Goal: Task Accomplishment & Management: Complete application form

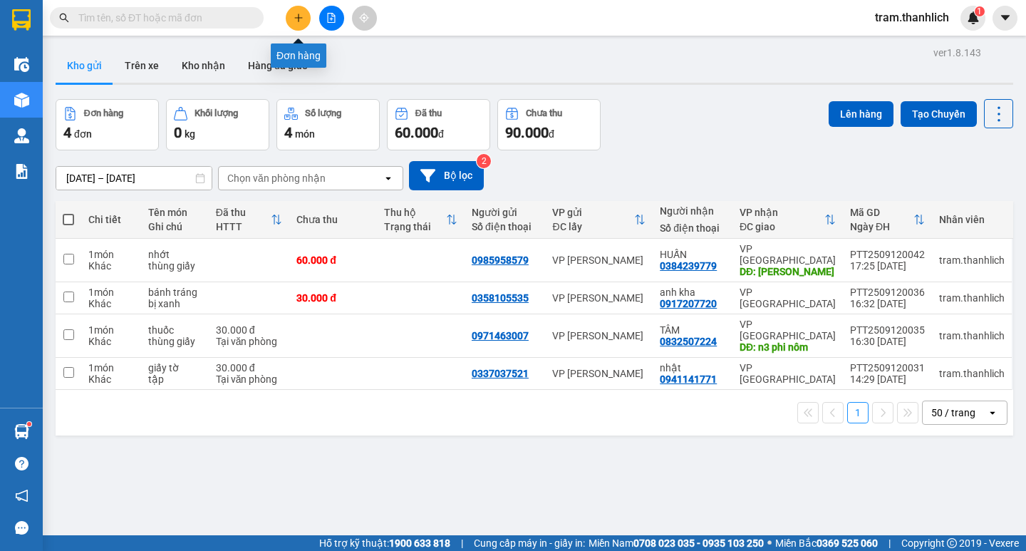
click at [296, 26] on button at bounding box center [298, 18] width 25 height 25
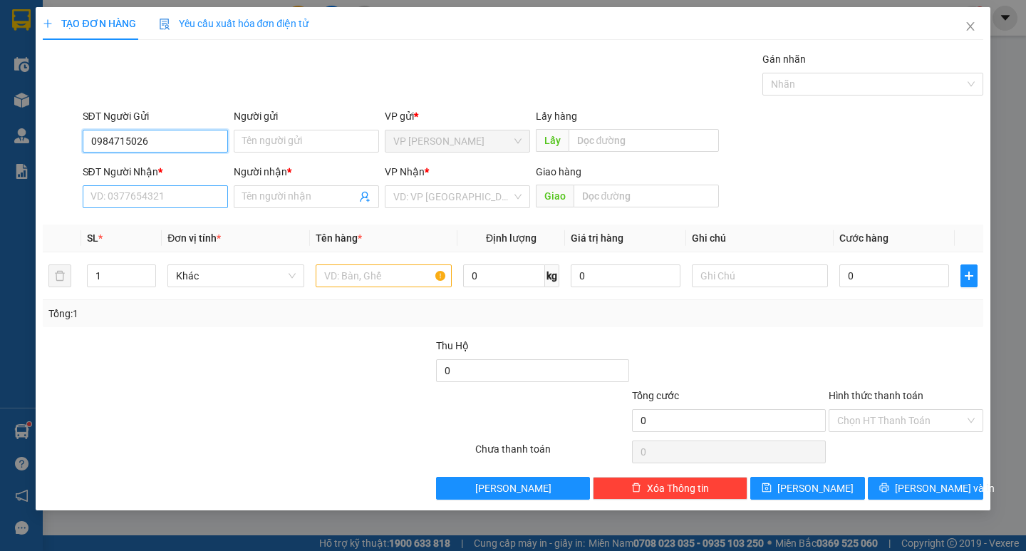
type input "0984715026"
click at [127, 194] on input "SĐT Người Nhận *" at bounding box center [155, 196] width 145 height 23
type input "0"
click at [119, 137] on input "0984715026" at bounding box center [155, 141] width 145 height 23
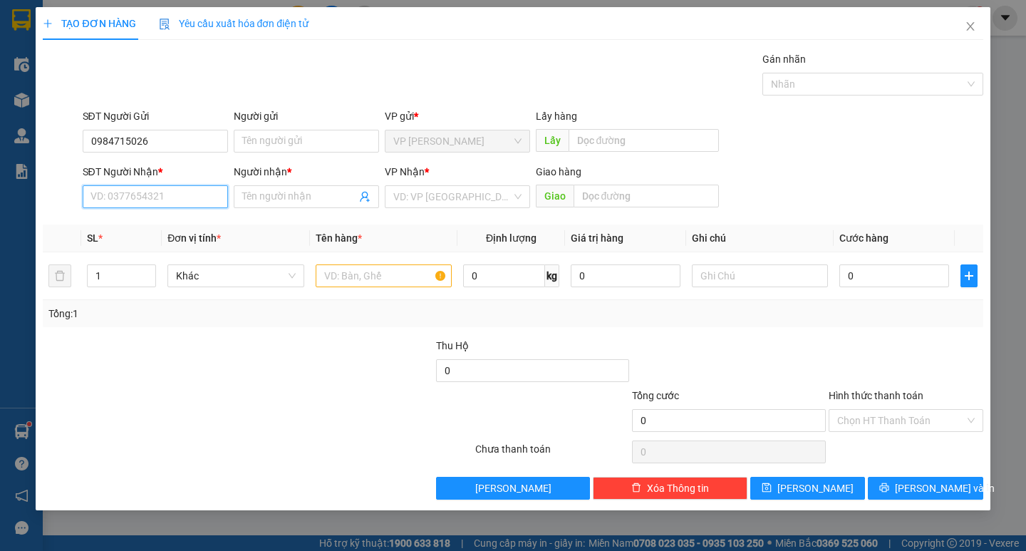
click at [134, 199] on input "SĐT Người Nhận *" at bounding box center [155, 196] width 145 height 23
paste input "0984715026"
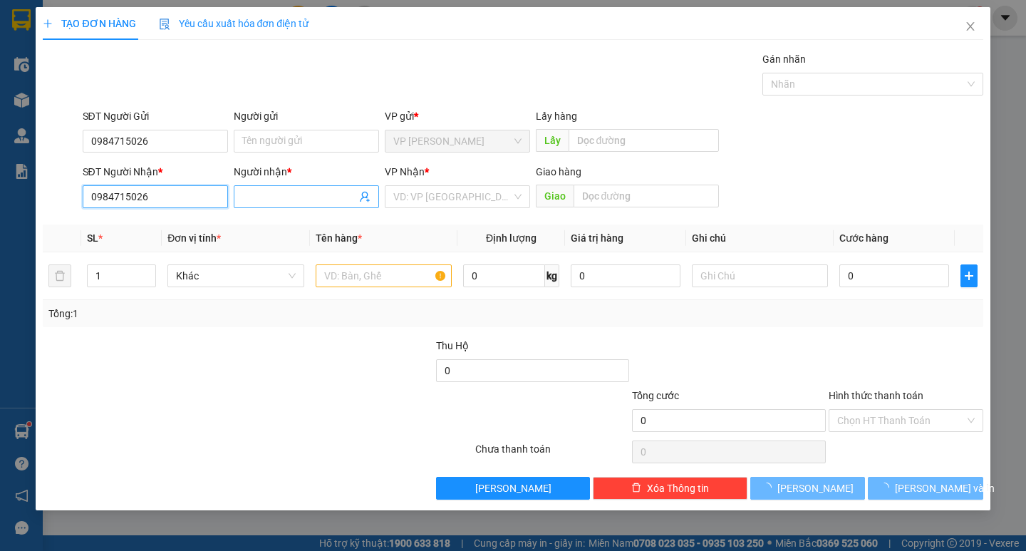
type input "0984715026"
click at [266, 197] on input "Người nhận *" at bounding box center [299, 197] width 114 height 16
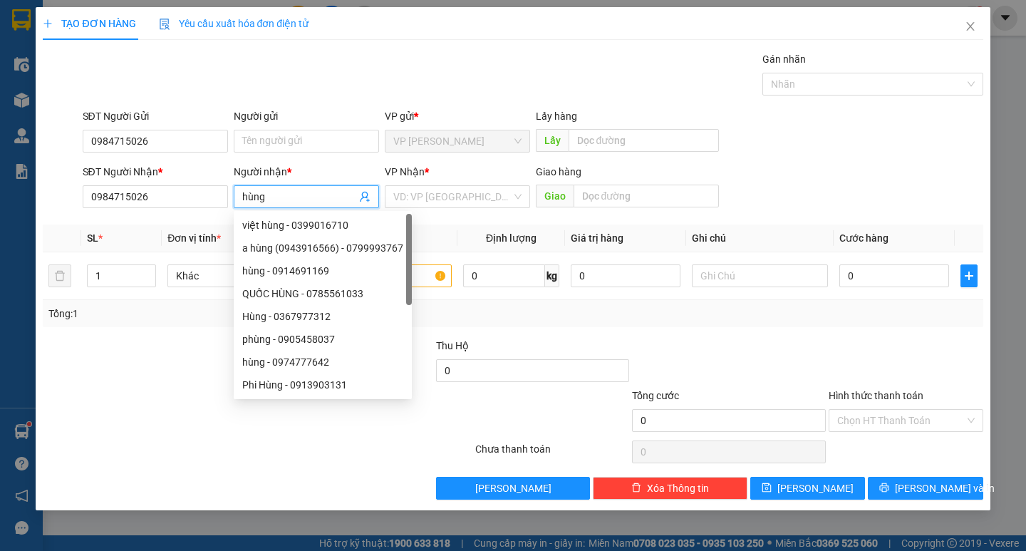
click at [244, 201] on input "hùng" at bounding box center [299, 197] width 114 height 16
click at [246, 198] on input "hùng" at bounding box center [299, 197] width 114 height 16
type input "Hùng"
click at [316, 420] on div at bounding box center [394, 413] width 157 height 50
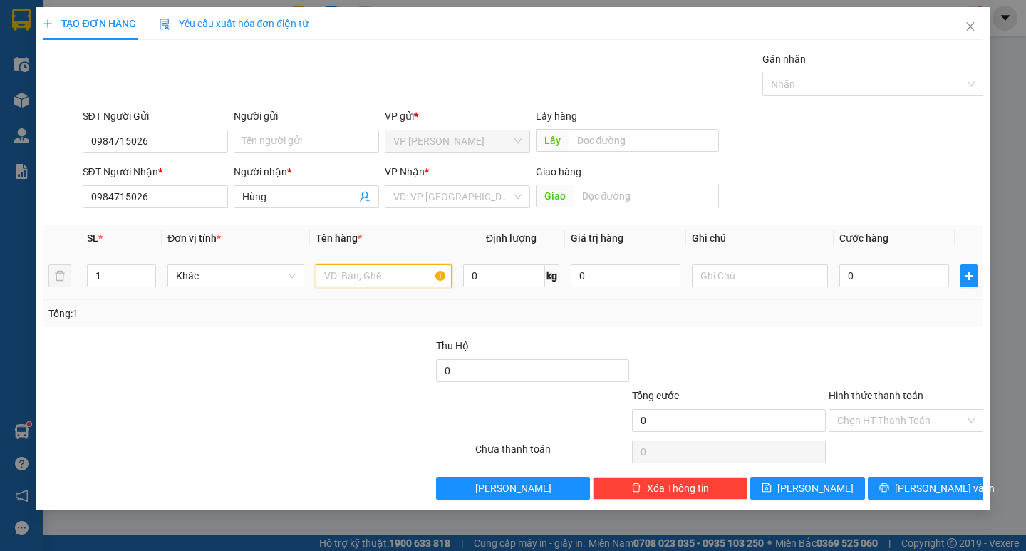
click at [400, 283] on input "text" at bounding box center [384, 275] width 136 height 23
type input "GỖ + KIỆN INOX"
drag, startPoint x: 109, startPoint y: 279, endPoint x: 119, endPoint y: 279, distance: 10.0
click at [111, 279] on input "1" at bounding box center [122, 275] width 68 height 21
type input "2"
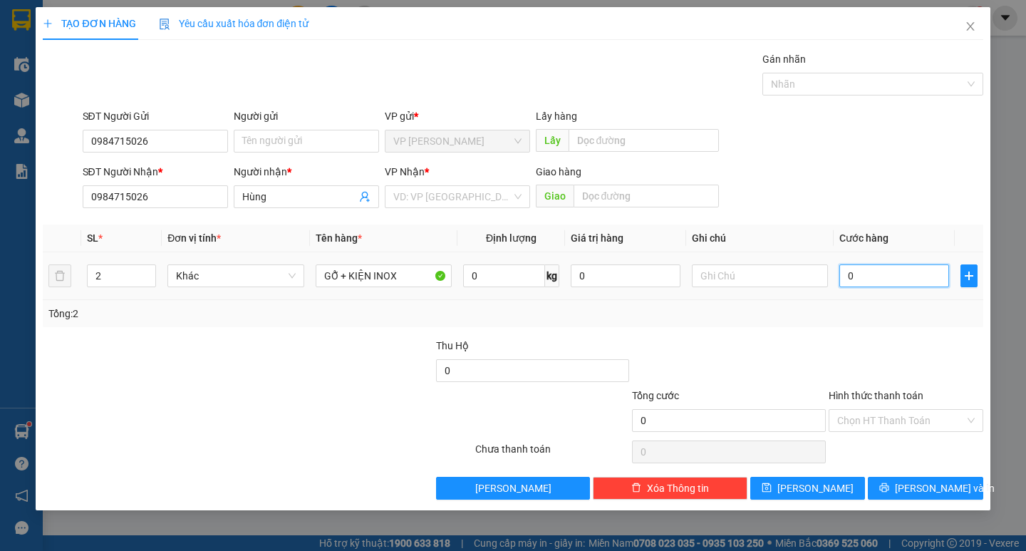
click at [873, 275] on input "0" at bounding box center [894, 275] width 110 height 23
click at [737, 284] on input "text" at bounding box center [760, 275] width 136 height 23
click at [439, 202] on input "search" at bounding box center [452, 196] width 118 height 21
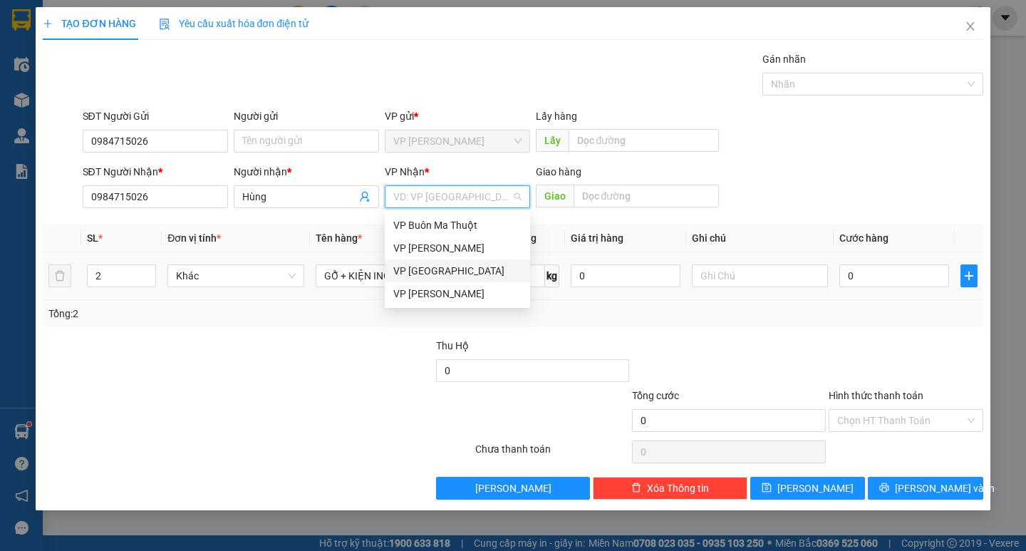
drag, startPoint x: 445, startPoint y: 276, endPoint x: 647, endPoint y: 258, distance: 202.5
click at [447, 274] on div "VP [GEOGRAPHIC_DATA]" at bounding box center [457, 271] width 128 height 16
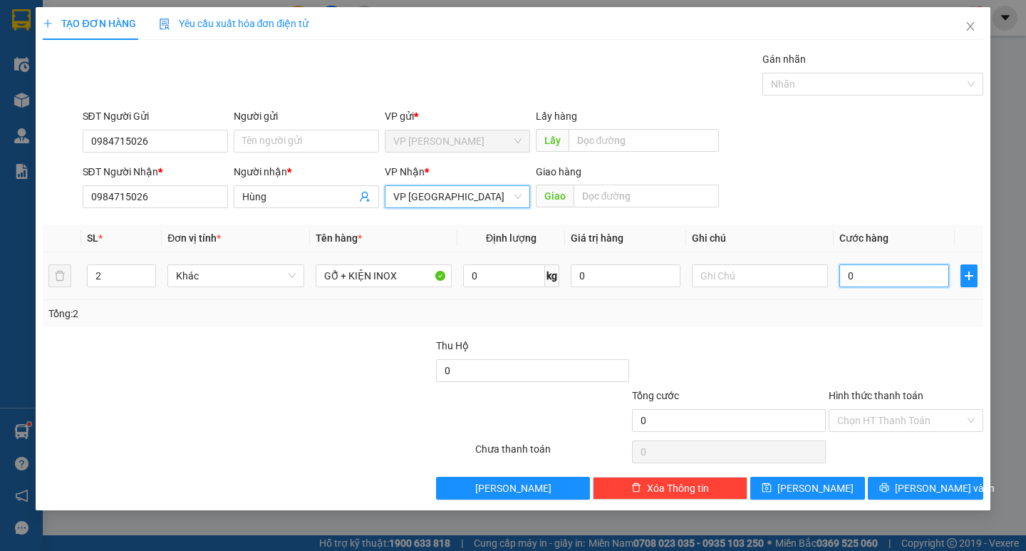
click at [860, 284] on input "0" at bounding box center [894, 275] width 110 height 23
type input "3"
type input "30"
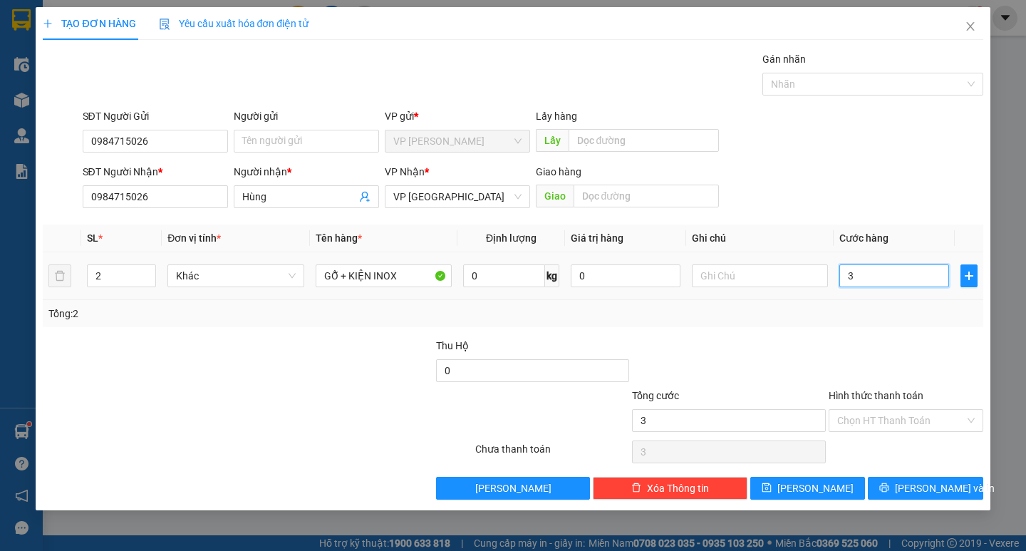
type input "30"
type input "300"
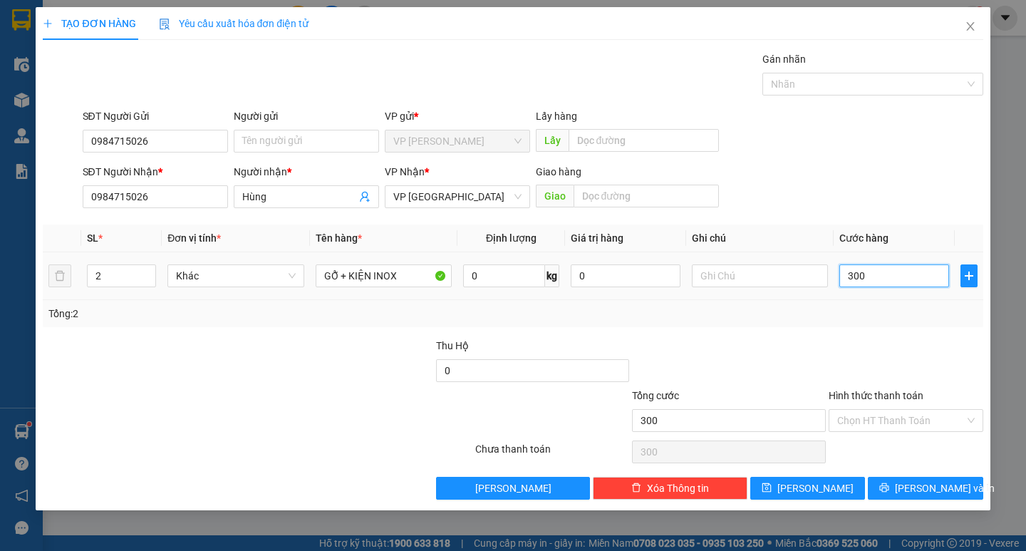
type input "3.000"
type input "30.000"
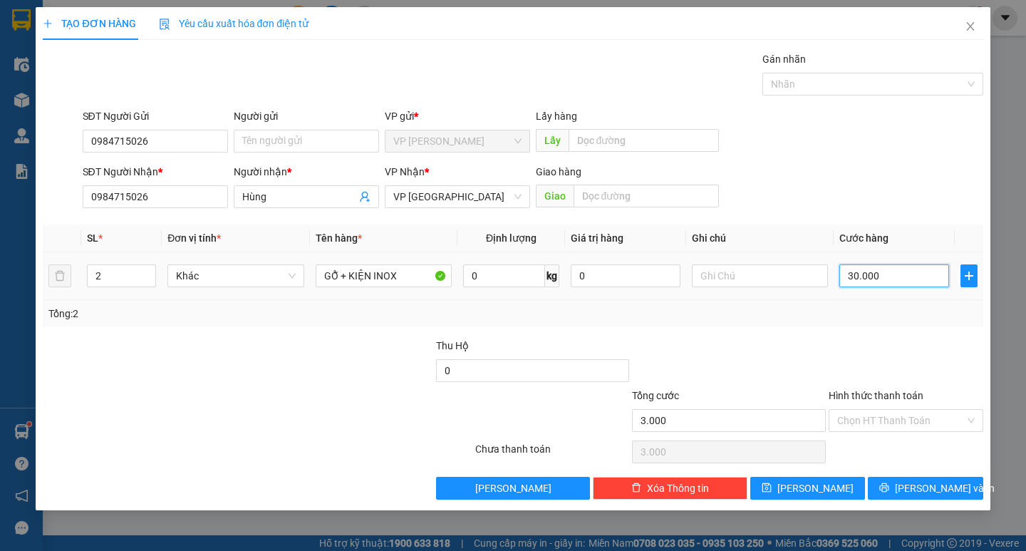
type input "30.000"
type input "300.000"
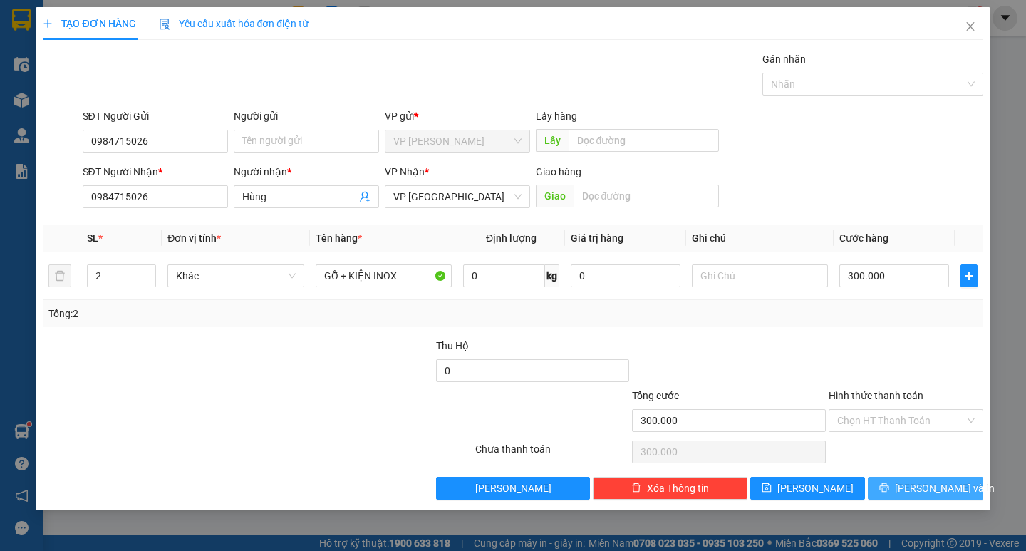
click at [910, 489] on button "[PERSON_NAME] và In" at bounding box center [925, 488] width 115 height 23
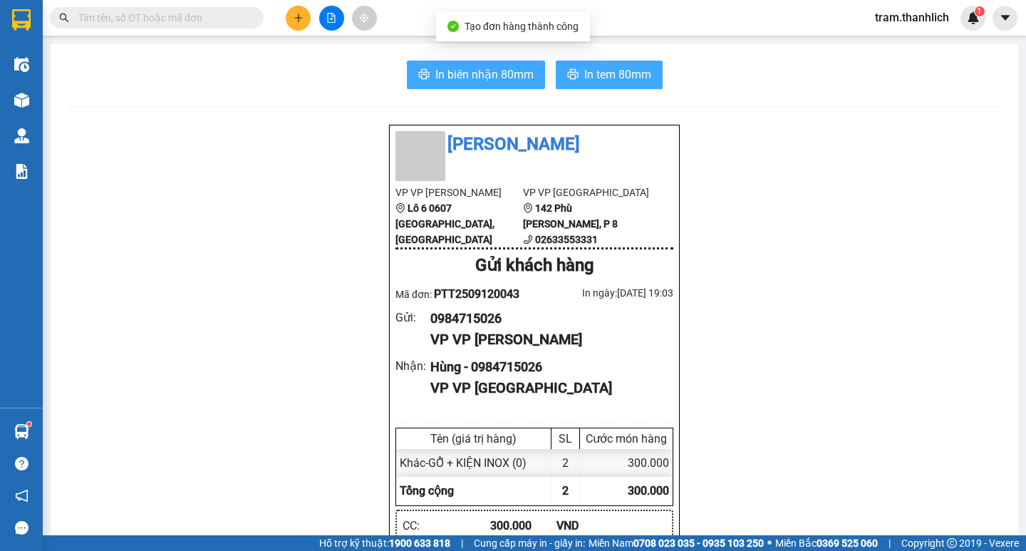
drag, startPoint x: 487, startPoint y: 76, endPoint x: 639, endPoint y: 68, distance: 152.7
click at [487, 77] on span "In biên nhận 80mm" at bounding box center [484, 75] width 98 height 18
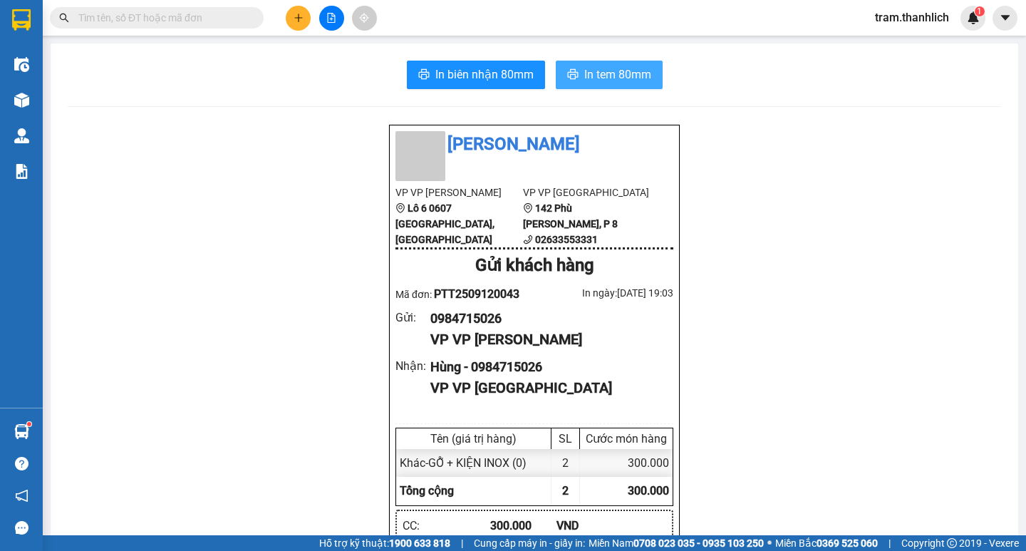
click at [596, 73] on span "In tem 80mm" at bounding box center [617, 75] width 67 height 18
click at [636, 73] on span "In tem 80mm" at bounding box center [617, 75] width 67 height 18
click at [292, 15] on button at bounding box center [298, 18] width 25 height 25
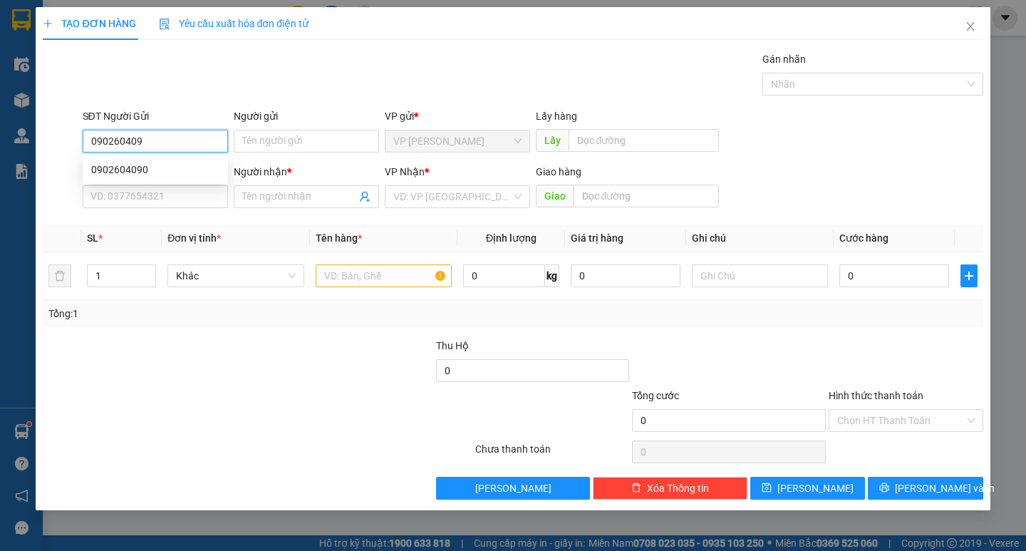
type input "0902604090"
click at [142, 171] on div "0902604090" at bounding box center [155, 170] width 128 height 16
type input "0965337373"
type input "CHỊ HẰNG"
type input "02 [PERSON_NAME]"
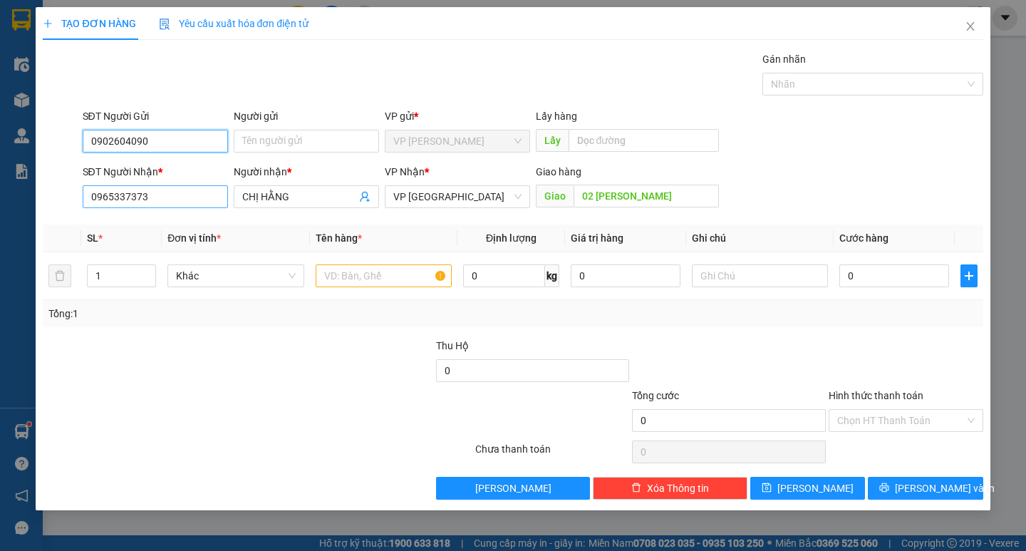
type input "0902604090"
click at [166, 197] on input "0965337373" at bounding box center [155, 196] width 145 height 23
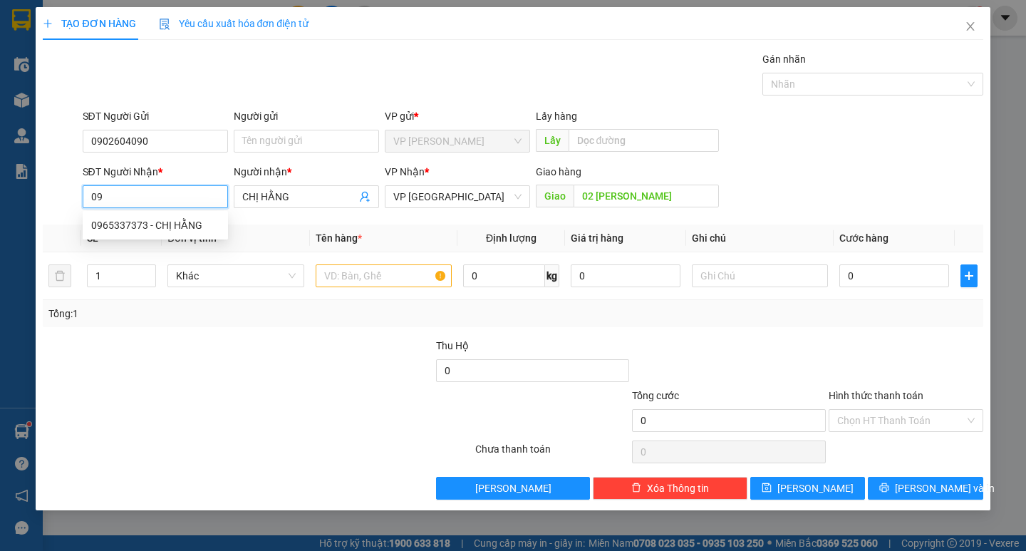
type input "0"
type input "0772432345"
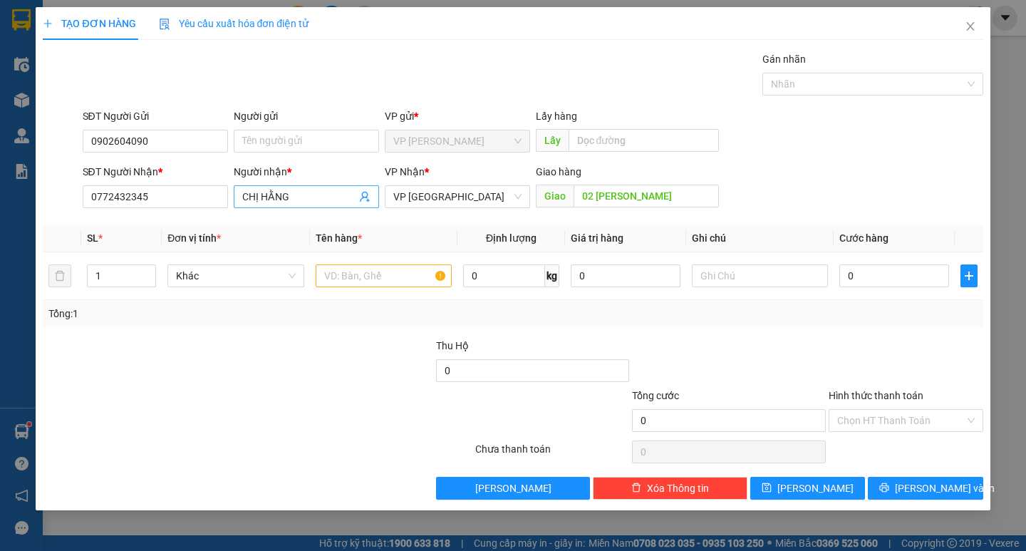
click at [328, 197] on input "CHỊ HẰNG" at bounding box center [299, 197] width 114 height 16
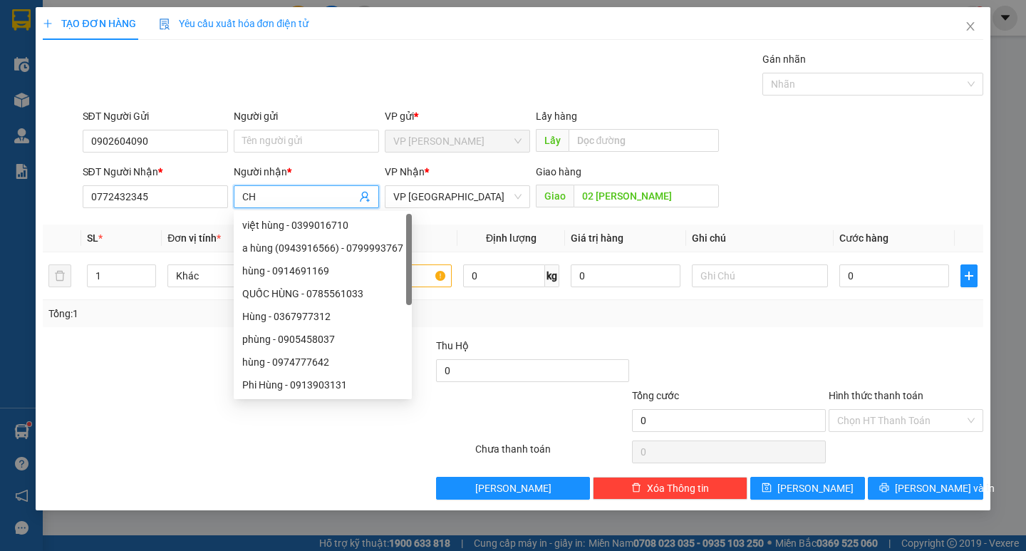
type input "C"
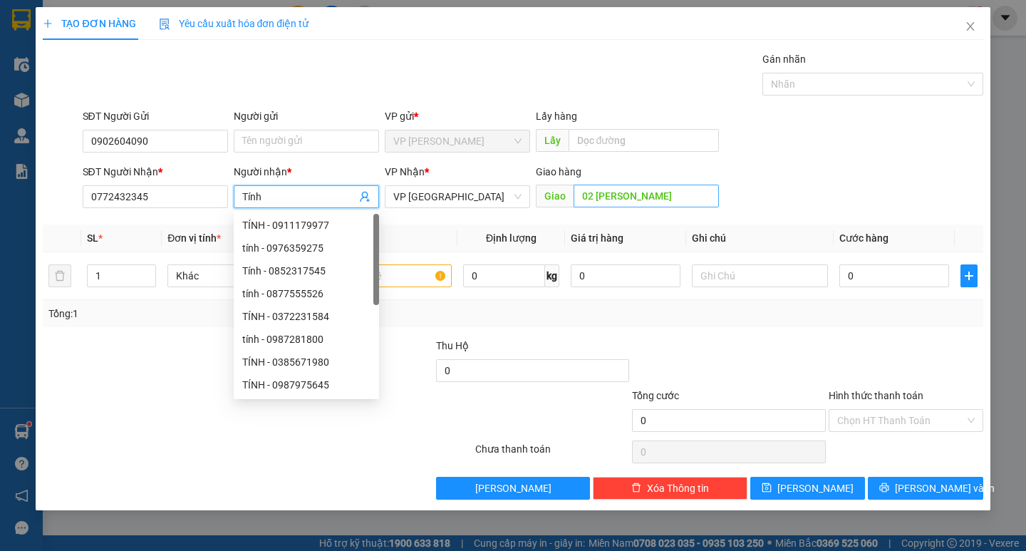
type input "Tính"
click at [710, 196] on input "02 [PERSON_NAME]" at bounding box center [645, 196] width 145 height 23
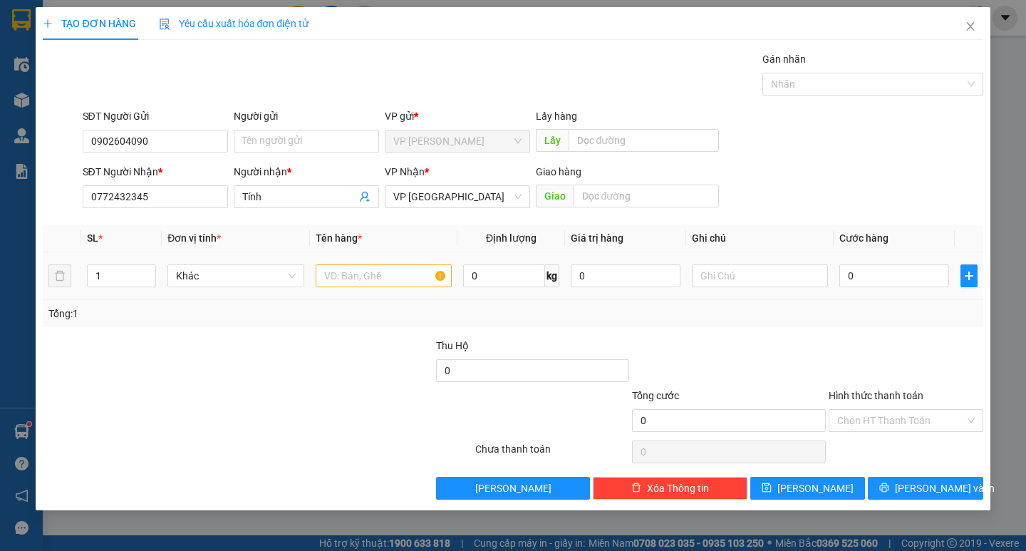
click at [373, 260] on td at bounding box center [383, 276] width 147 height 48
click at [373, 275] on input "text" at bounding box center [384, 275] width 136 height 23
type input "n"
type input "bì thư"
click at [898, 276] on input "0" at bounding box center [894, 275] width 110 height 23
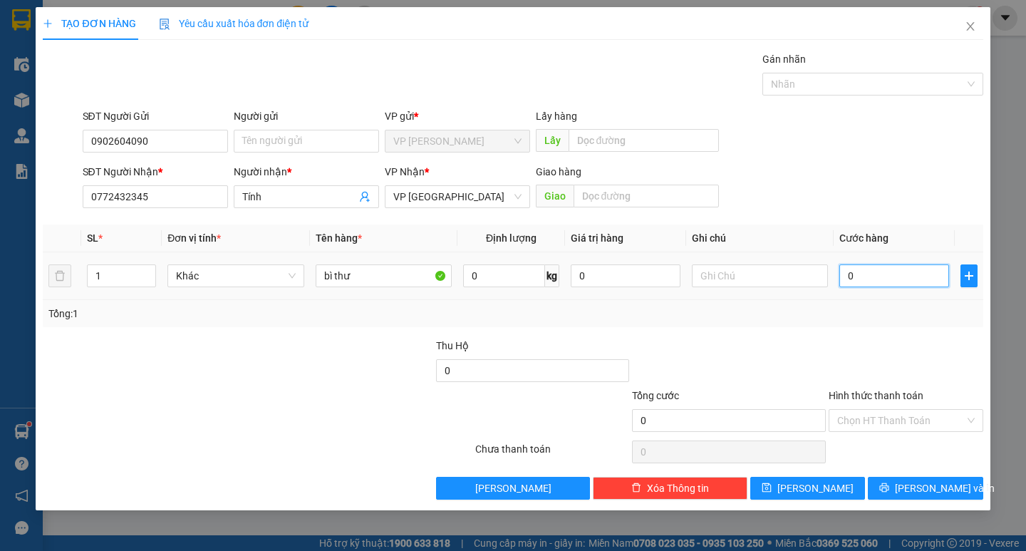
type input "2"
type input "20"
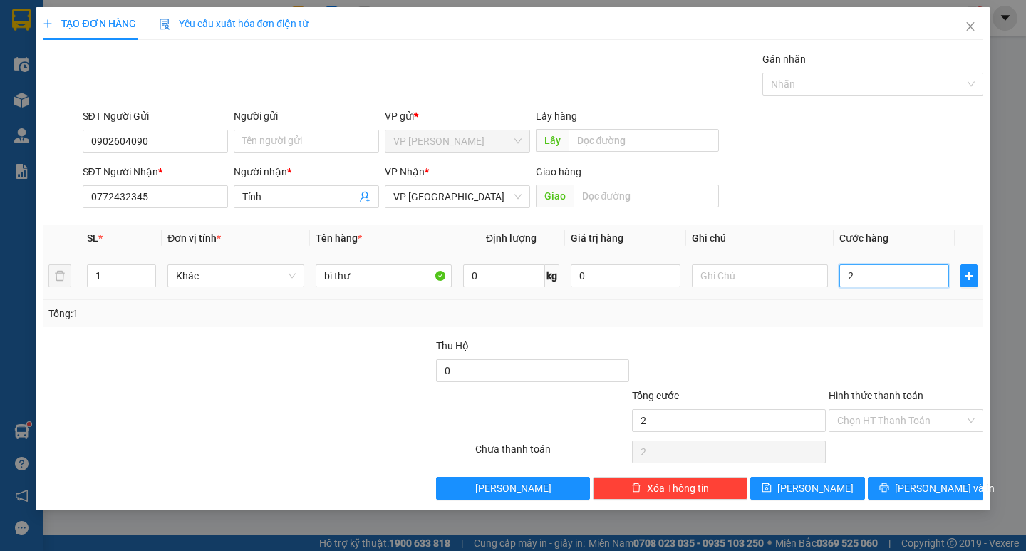
type input "20"
type input "200"
type input "2.000"
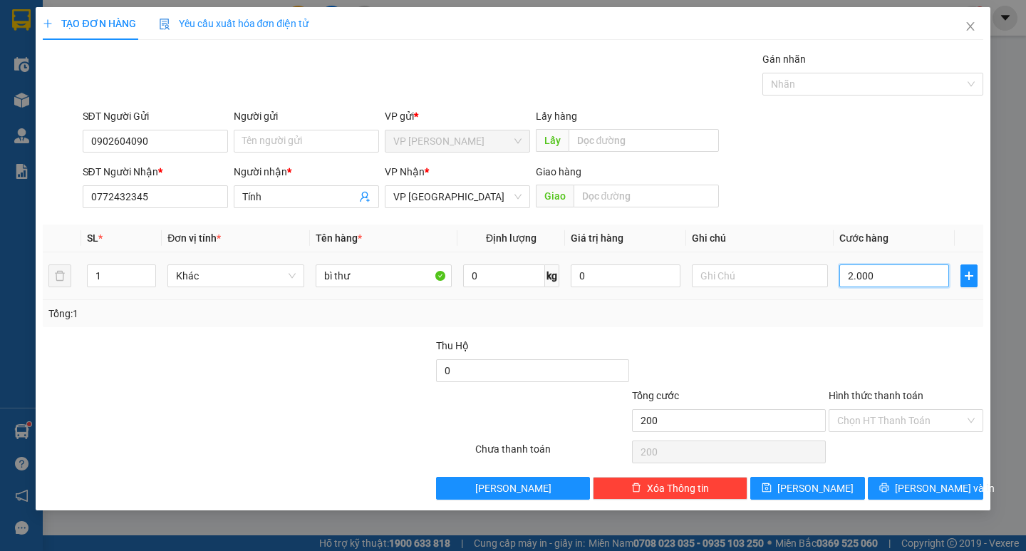
type input "2.000"
type input "20.000"
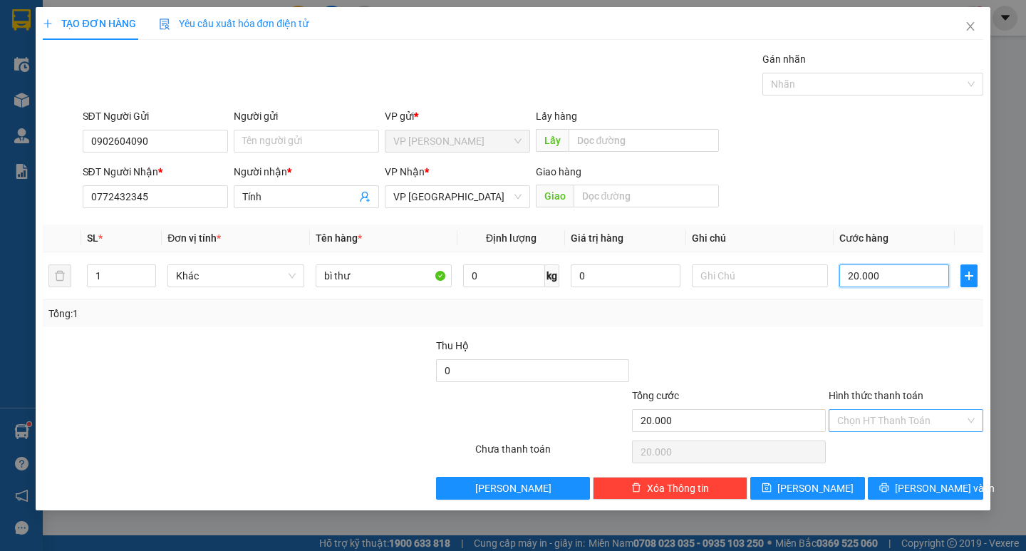
type input "20.000"
click at [868, 414] on input "Hình thức thanh toán" at bounding box center [901, 420] width 128 height 21
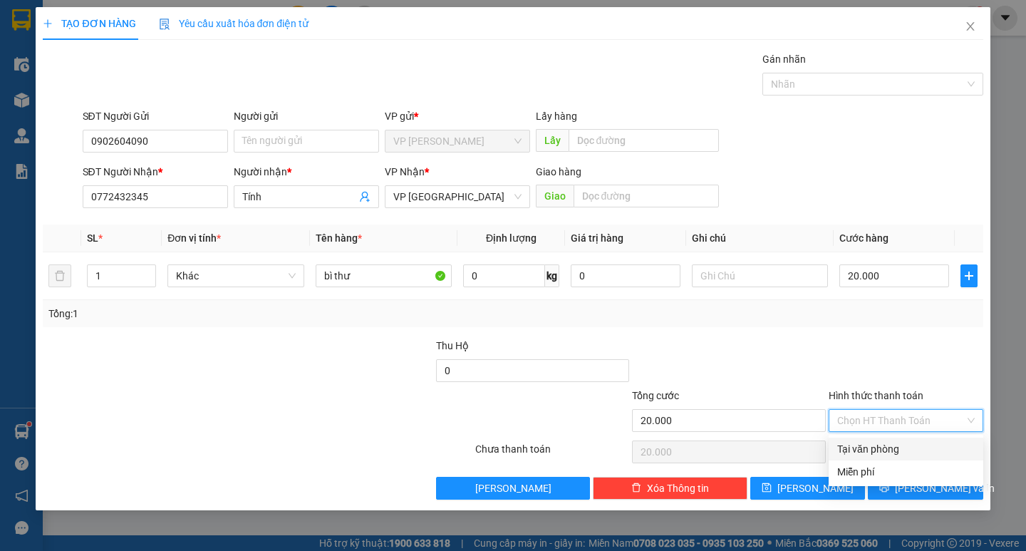
click at [876, 441] on div "Tại văn phòng" at bounding box center [905, 449] width 137 height 16
type input "0"
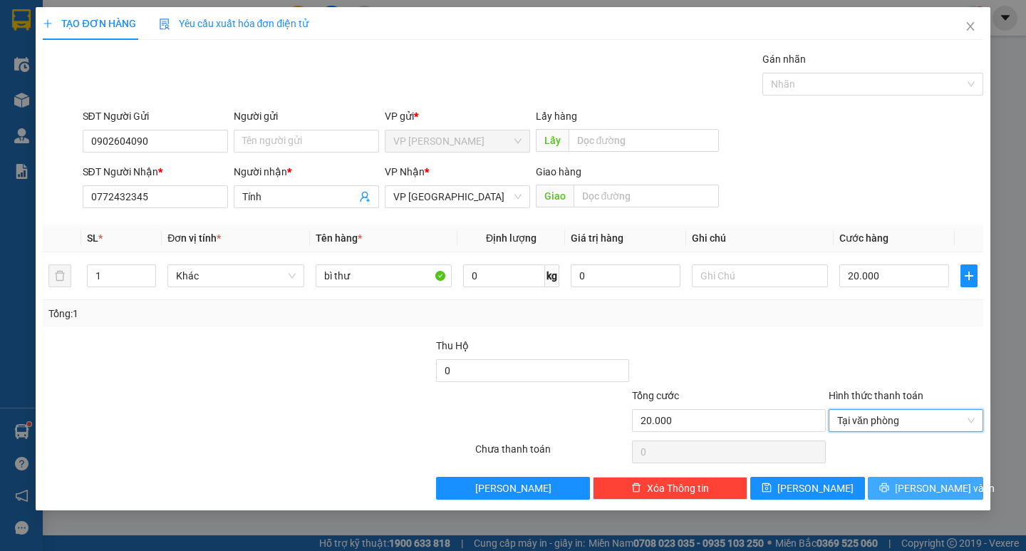
click at [889, 486] on icon "printer" at bounding box center [884, 487] width 9 height 9
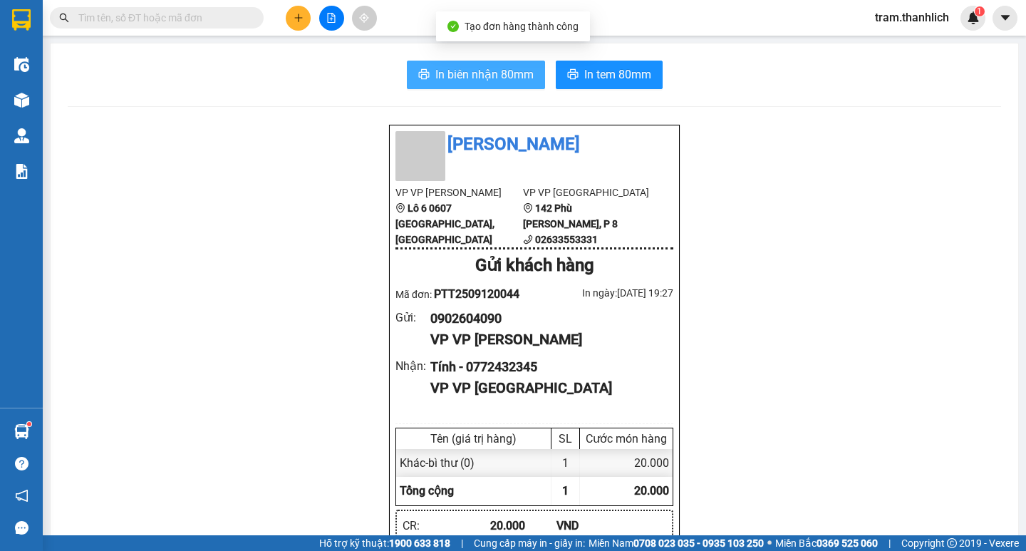
click at [482, 68] on span "In biên nhận 80mm" at bounding box center [484, 75] width 98 height 18
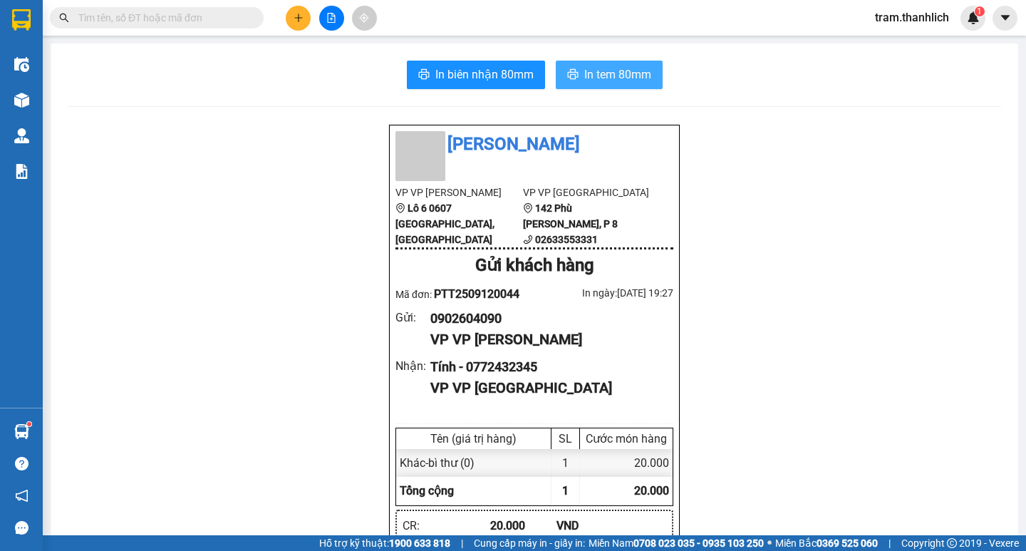
click at [620, 72] on span "In tem 80mm" at bounding box center [617, 75] width 67 height 18
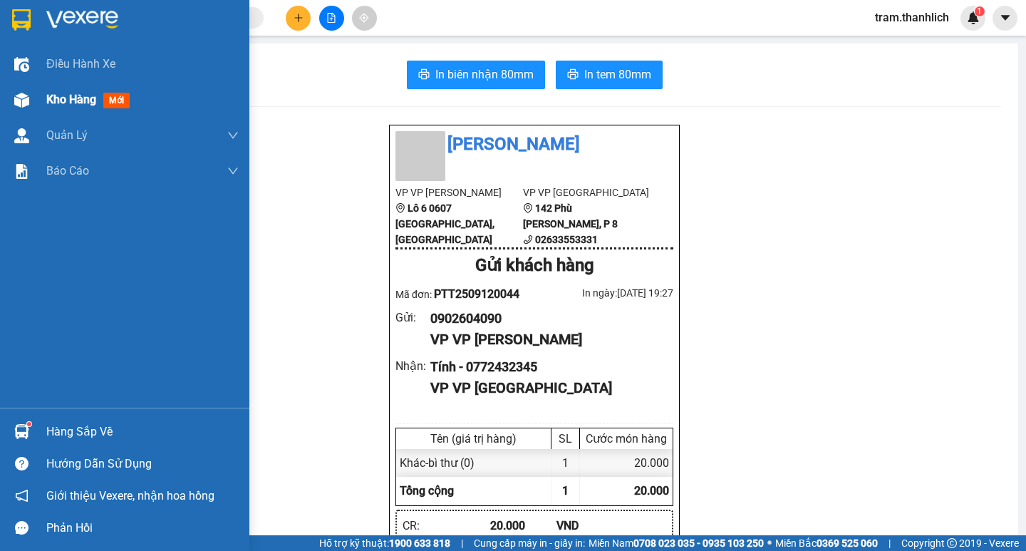
click at [71, 97] on span "Kho hàng" at bounding box center [71, 100] width 50 height 14
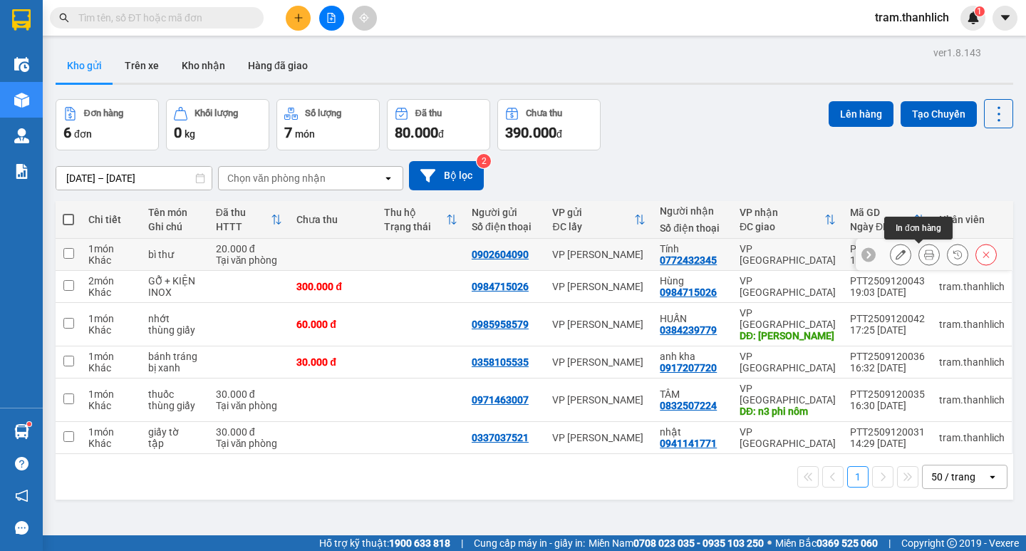
click at [919, 259] on button at bounding box center [929, 254] width 20 height 25
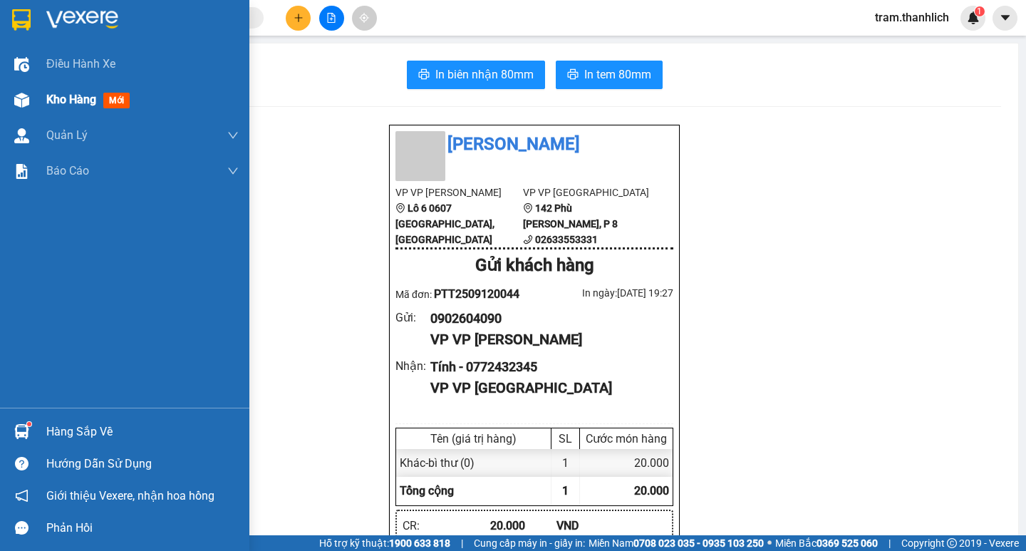
click at [22, 97] on img at bounding box center [21, 100] width 15 height 15
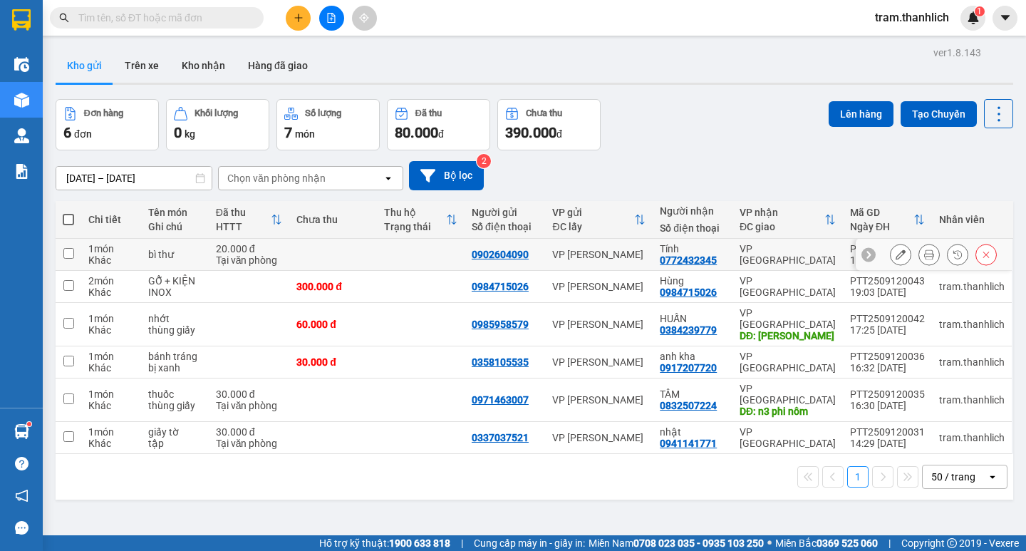
click at [896, 257] on icon at bounding box center [901, 254] width 10 height 10
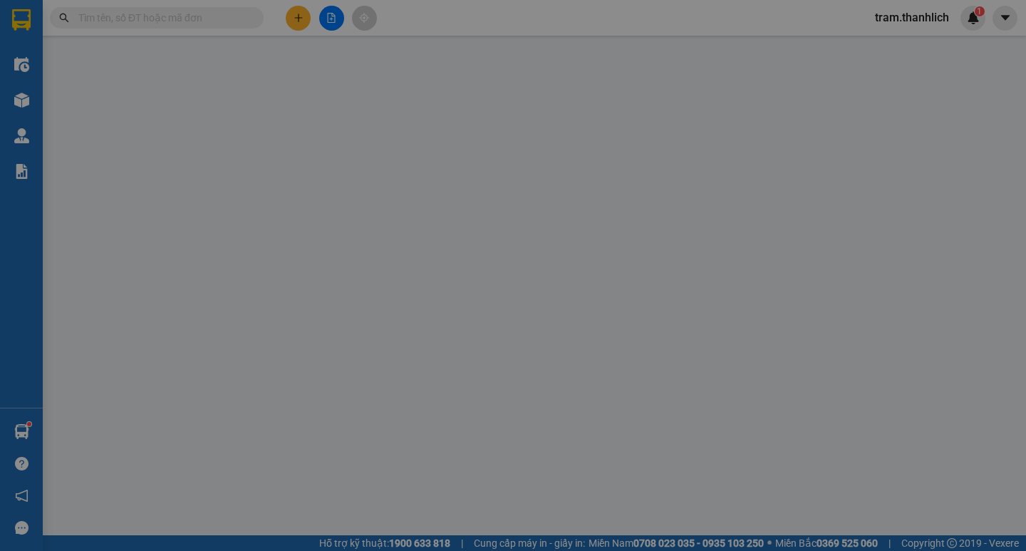
type input "0902604090"
type input "0772432345"
type input "20.000"
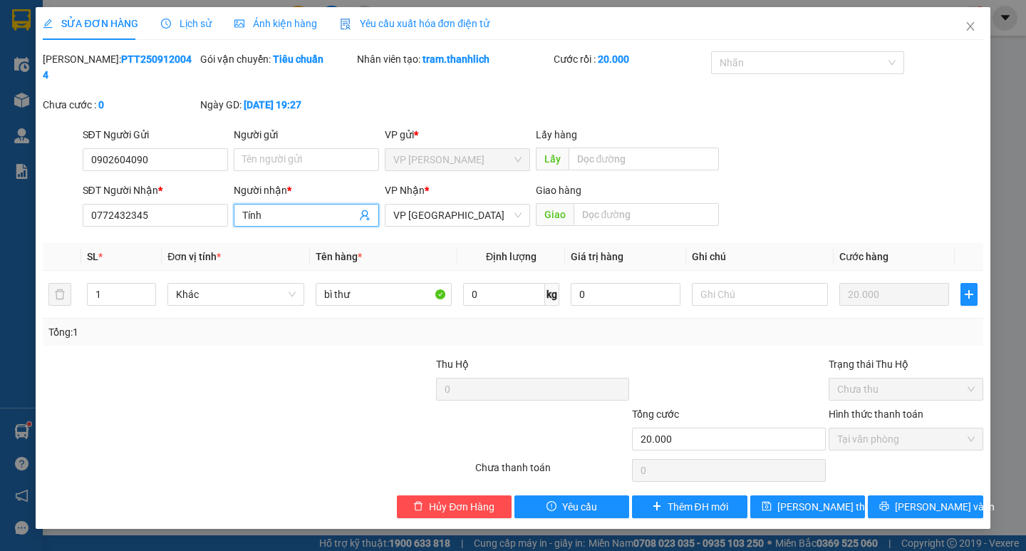
click at [292, 207] on input "Tính" at bounding box center [299, 215] width 114 height 16
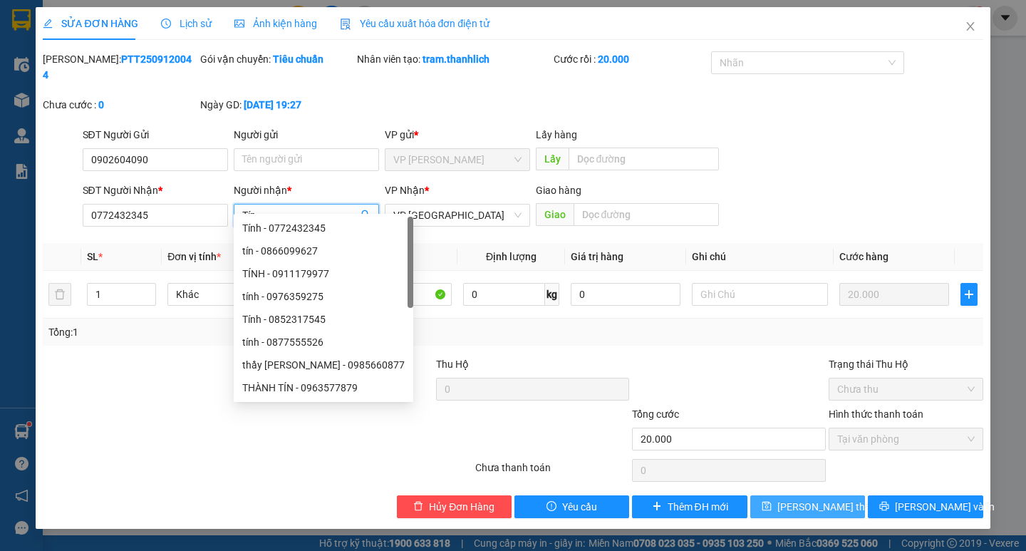
type input "Tín"
click at [831, 499] on span "[PERSON_NAME] thay đổi" at bounding box center [834, 507] width 114 height 16
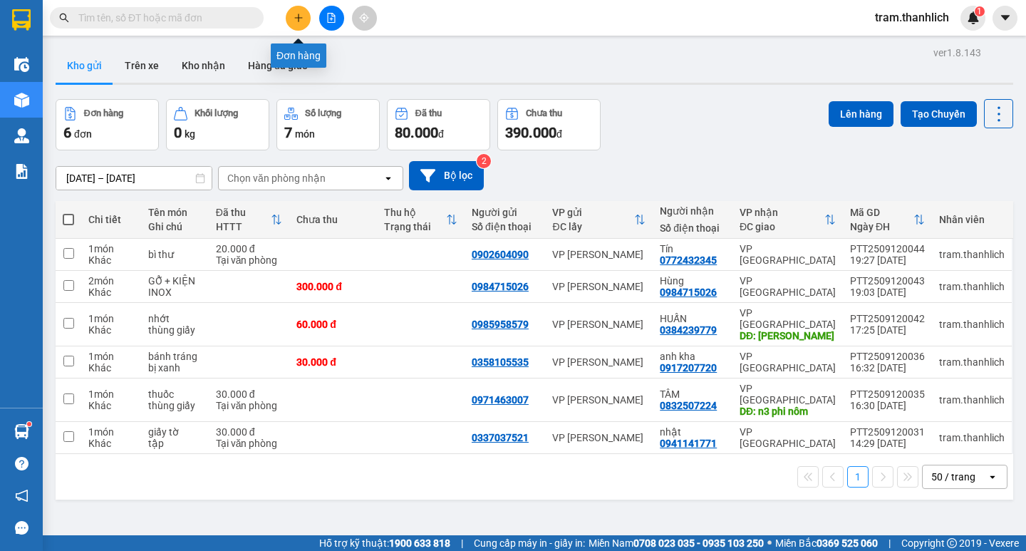
click at [301, 21] on icon "plus" at bounding box center [299, 18] width 10 height 10
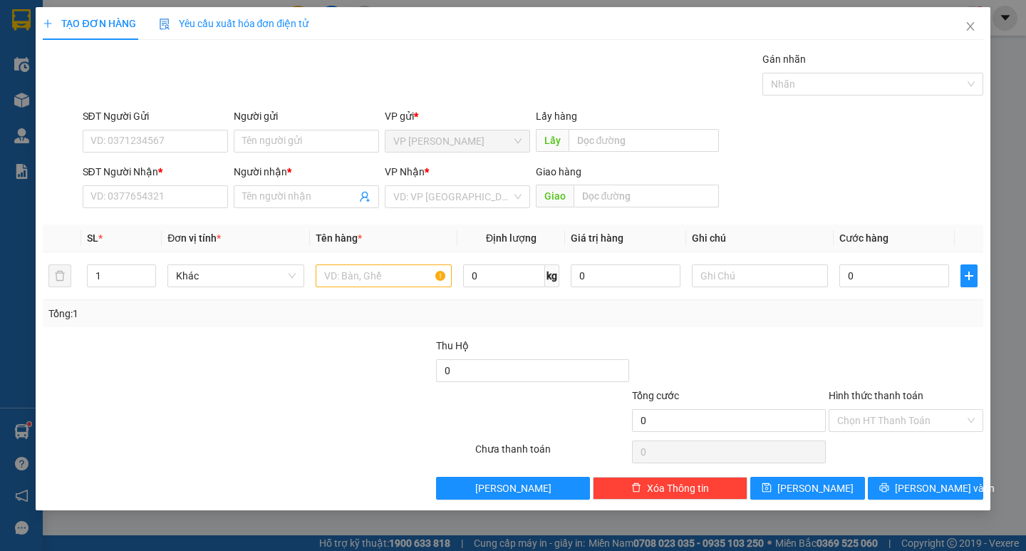
click at [141, 152] on div "SĐT Người Gửi VD: 0371234567" at bounding box center [155, 133] width 145 height 50
click at [152, 138] on input "SĐT Người Gửi" at bounding box center [155, 141] width 145 height 23
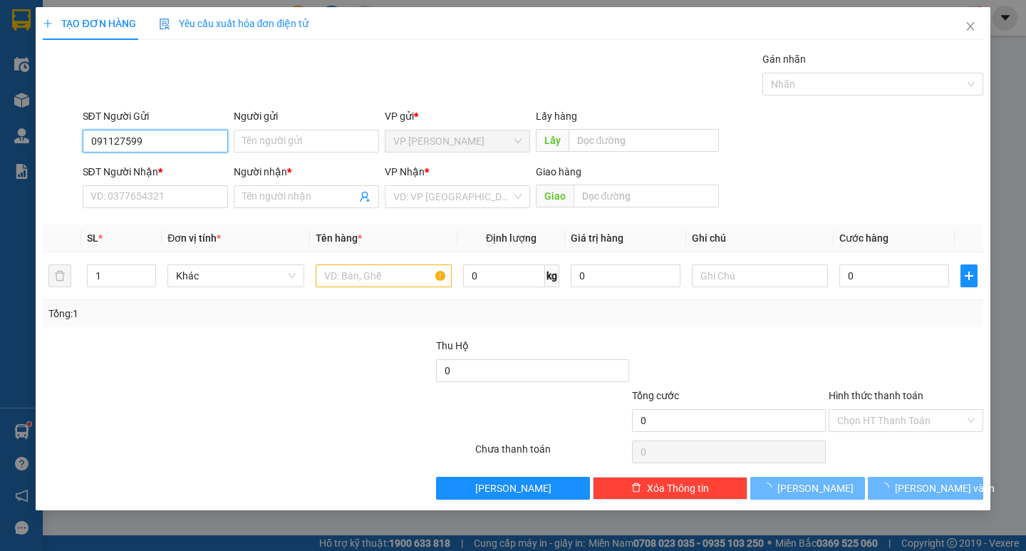
type input "0911275996"
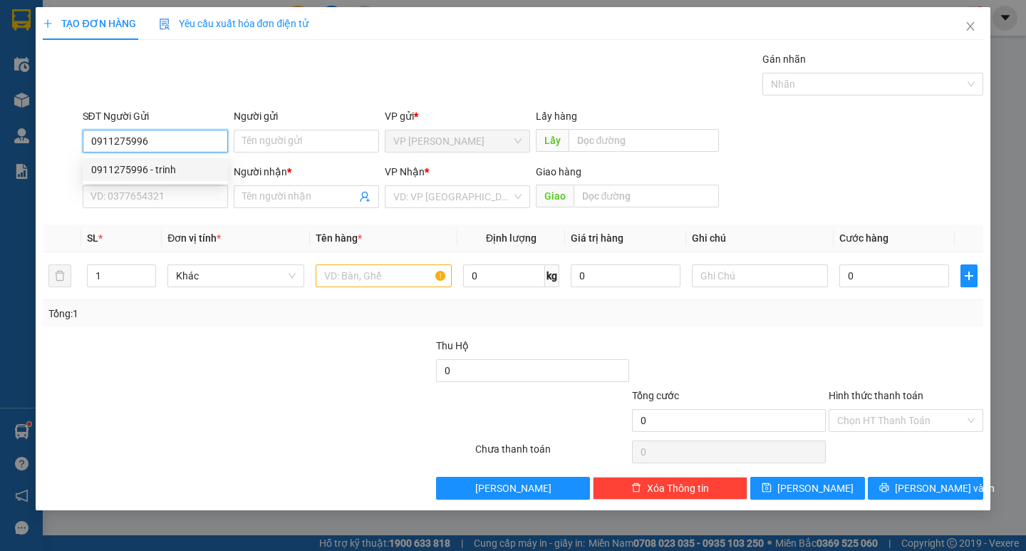
click at [154, 166] on div "0911275996 - trinh" at bounding box center [155, 170] width 128 height 16
type input "trinh"
type input "0854047477"
type input "hoàng nam"
type input "0911275996"
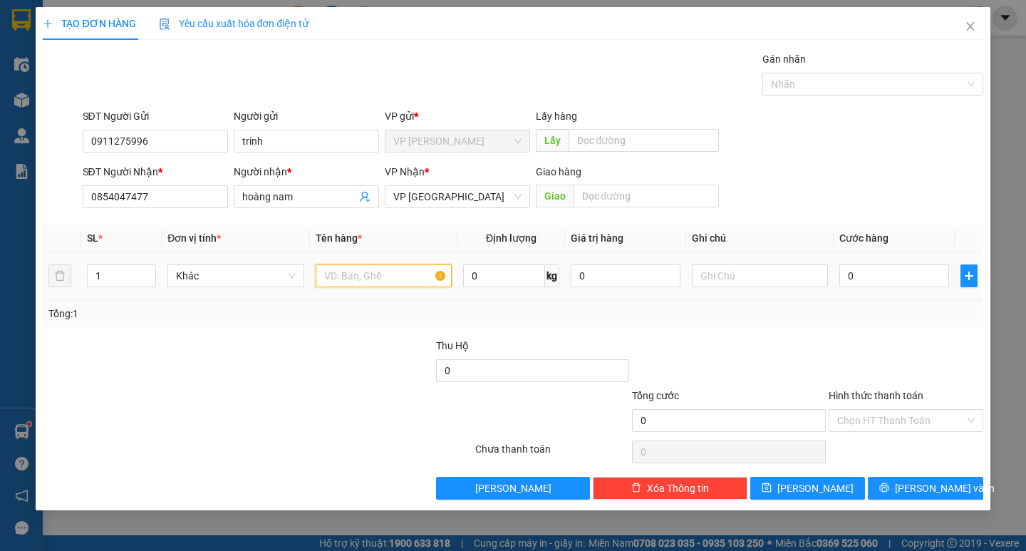
click at [360, 278] on input "text" at bounding box center [384, 275] width 136 height 23
type input "1"
type input "q"
type input "a"
type input "áo + mì tôm"
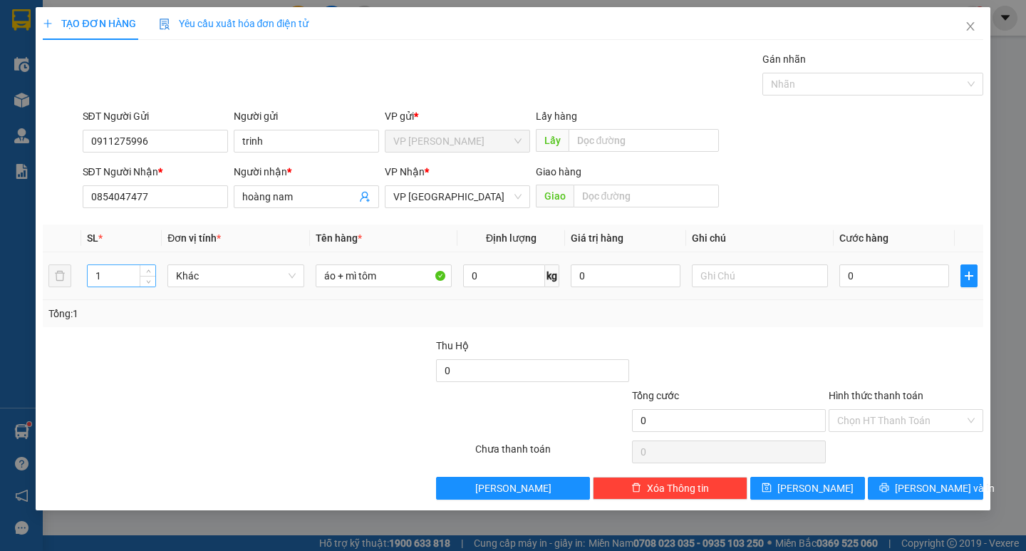
click at [119, 265] on input "1" at bounding box center [122, 275] width 68 height 21
type input "2"
type input "1"
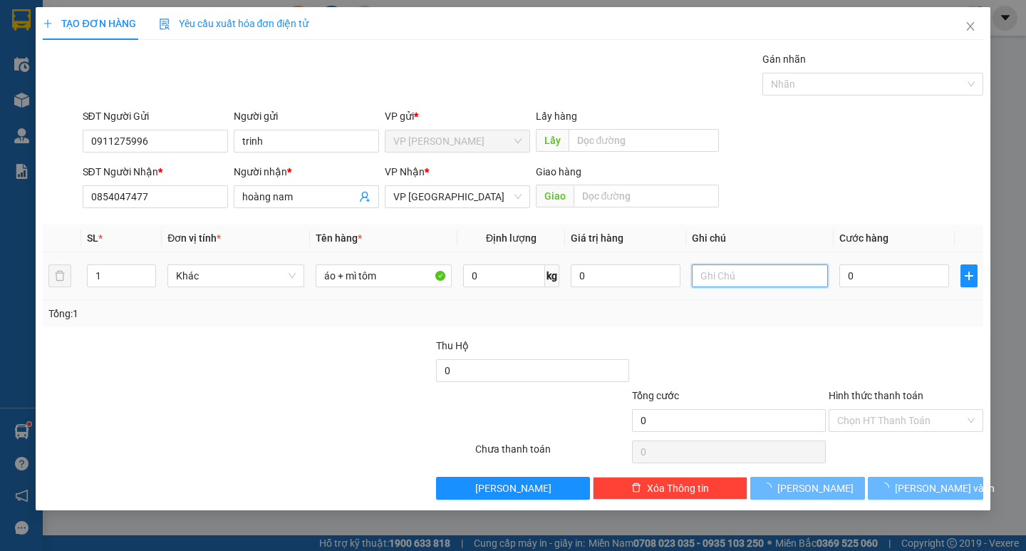
click at [747, 272] on input "text" at bounding box center [760, 275] width 136 height 23
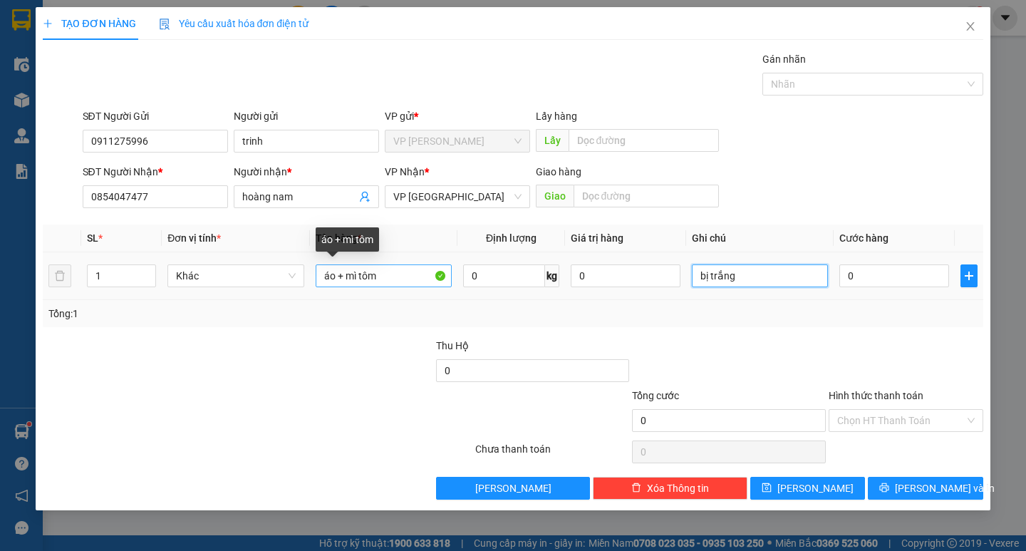
type input "bị trắng"
click at [346, 277] on input "áo + mì tôm" at bounding box center [384, 275] width 136 height 23
click at [319, 278] on input "áo + 2 thùng mì tôm" at bounding box center [384, 275] width 136 height 23
click at [390, 276] on input "áo + 2 thùng mì tôm" at bounding box center [384, 275] width 136 height 23
type input "áo + mì tôm"
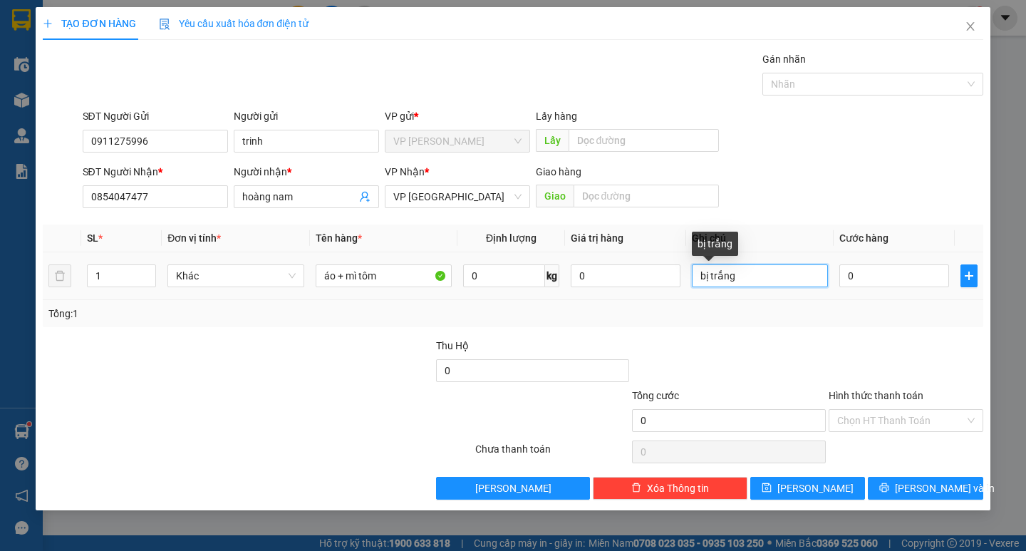
click at [758, 284] on input "bị trắng" at bounding box center [760, 275] width 136 height 23
type input "bị trắng có bị áo cột chung"
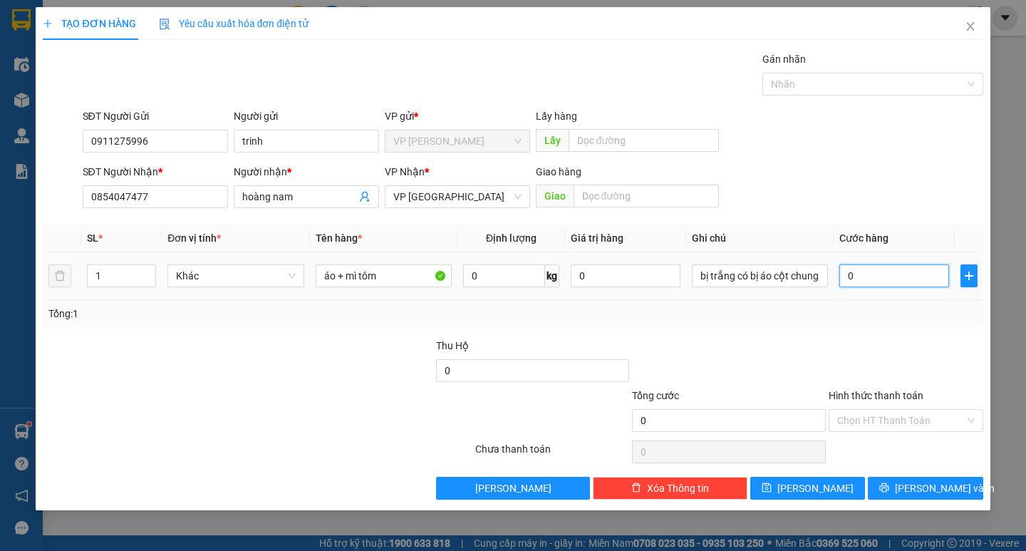
click at [888, 271] on input "0" at bounding box center [894, 275] width 110 height 23
type input "5"
type input "50"
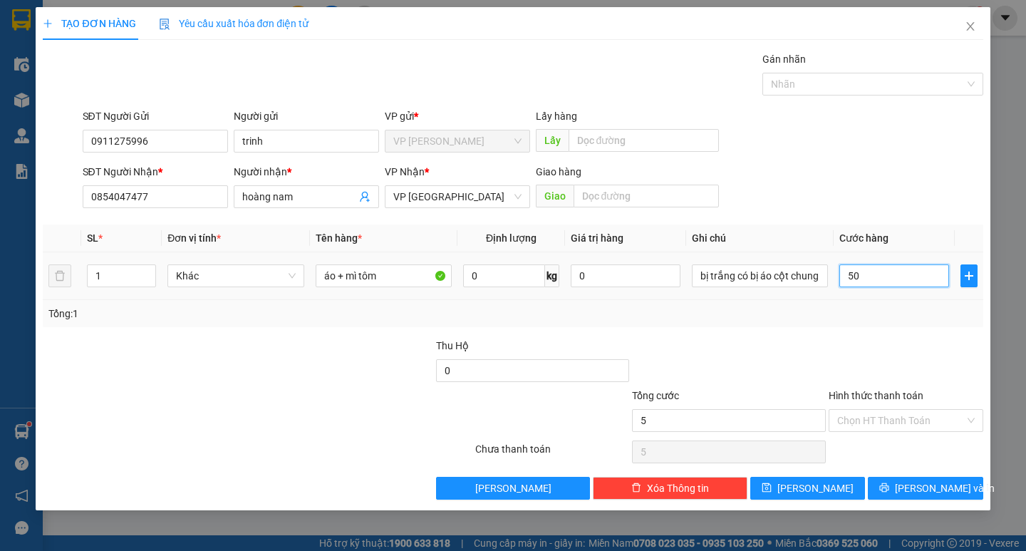
type input "50"
type input "500"
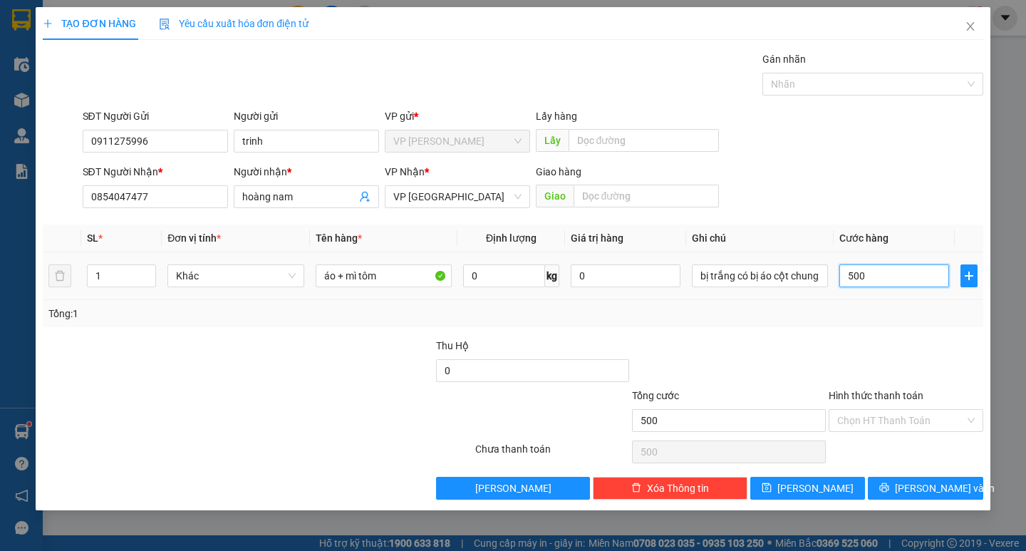
type input "5.000"
type input "50.000"
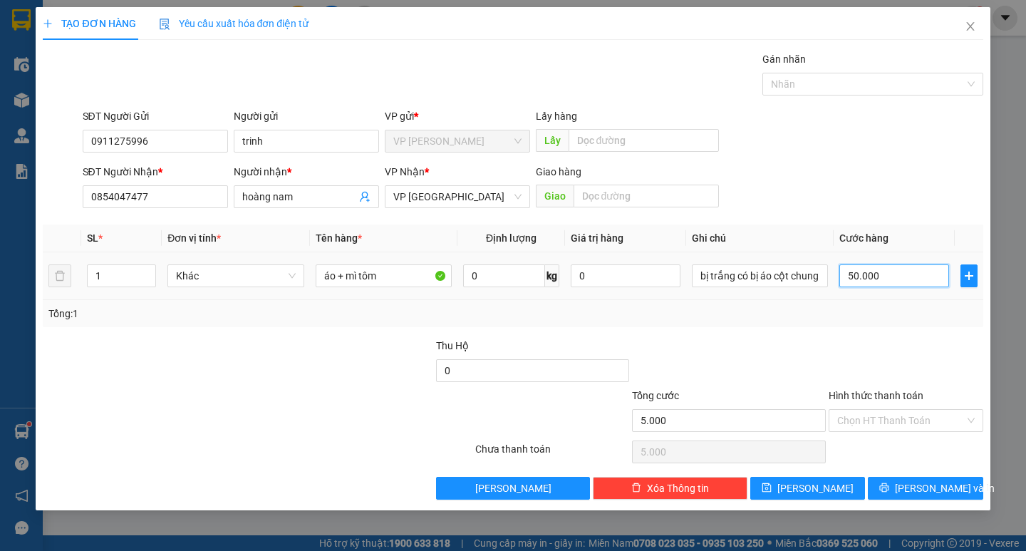
type input "50.000"
click at [878, 418] on input "Hình thức thanh toán" at bounding box center [901, 420] width 128 height 21
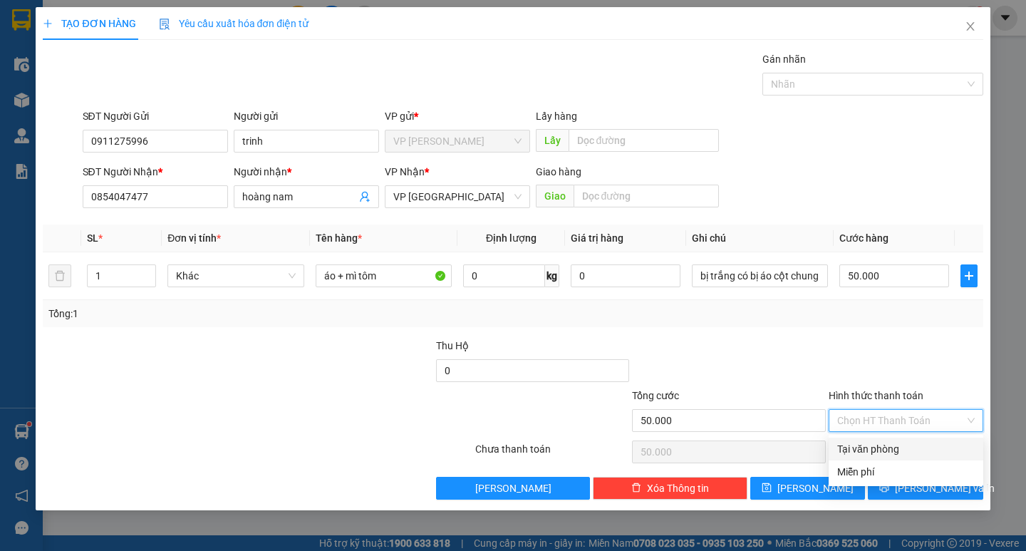
click at [865, 439] on div "Tại văn phòng" at bounding box center [906, 448] width 155 height 23
type input "0"
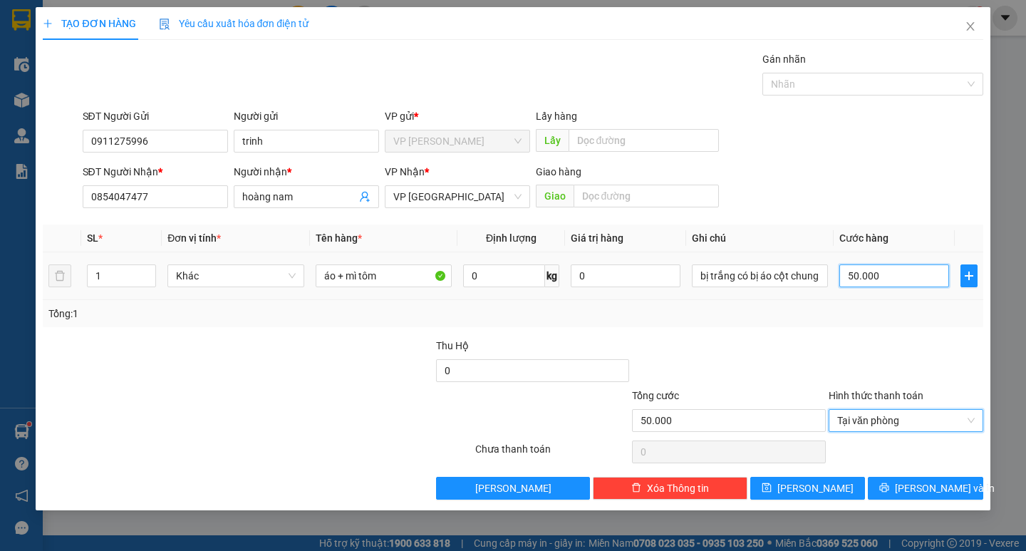
click at [910, 282] on input "50.000" at bounding box center [894, 275] width 110 height 23
type input "0"
type input "03"
type input "3"
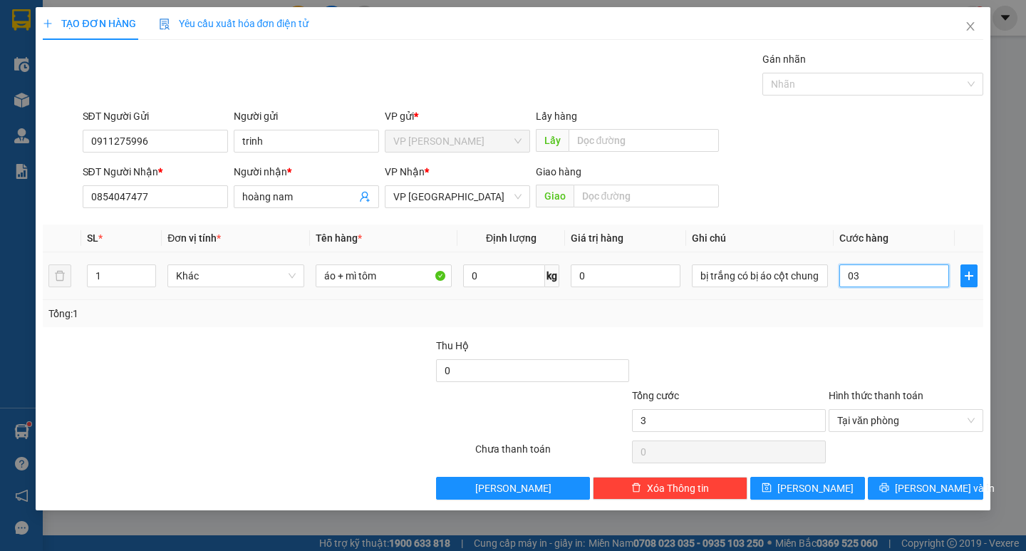
type input "030"
type input "30"
type input "0.300"
type input "300"
type input "03.000"
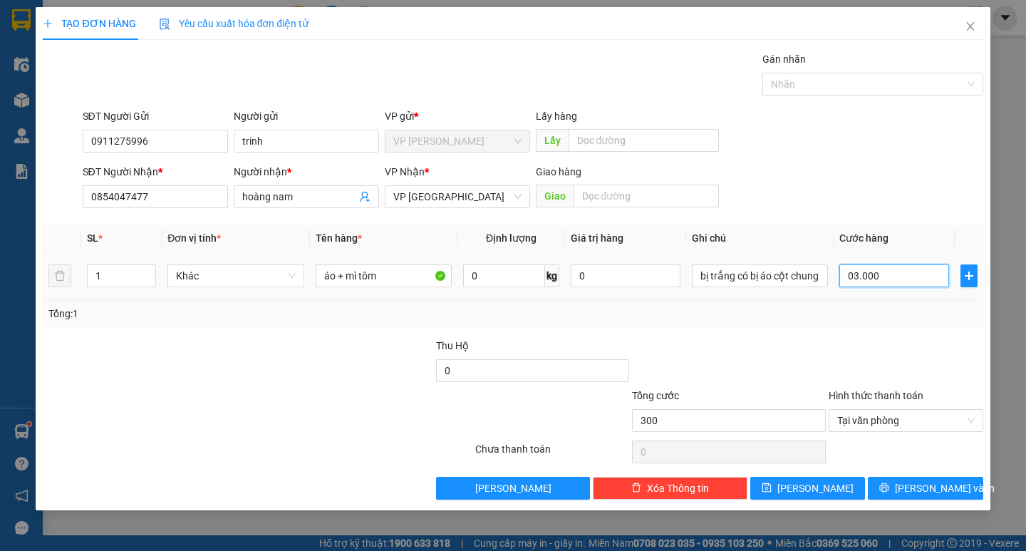
type input "3.000"
type input "030.000"
type input "30.000"
click at [929, 482] on span "[PERSON_NAME] và In" at bounding box center [945, 488] width 100 height 16
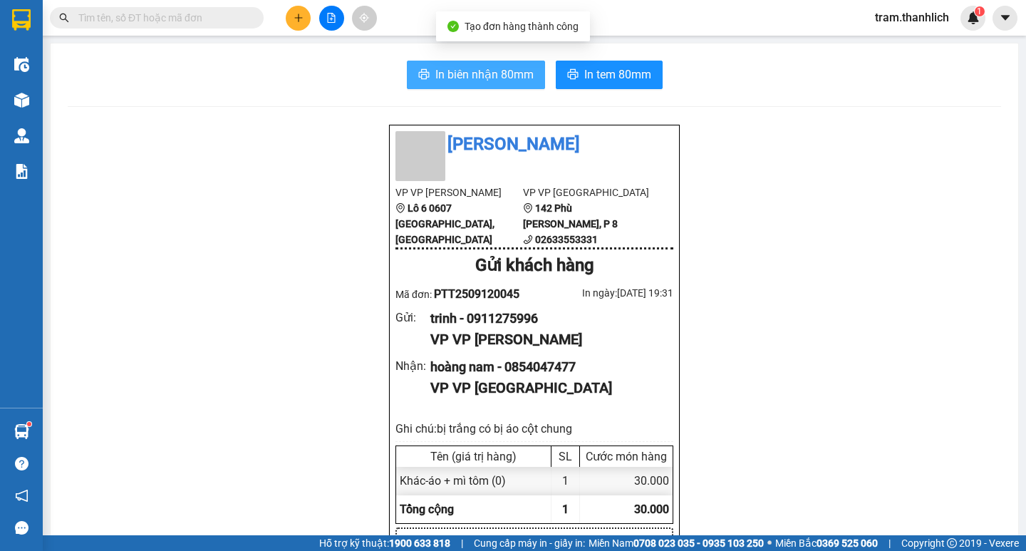
click at [502, 79] on span "In biên nhận 80mm" at bounding box center [484, 75] width 98 height 18
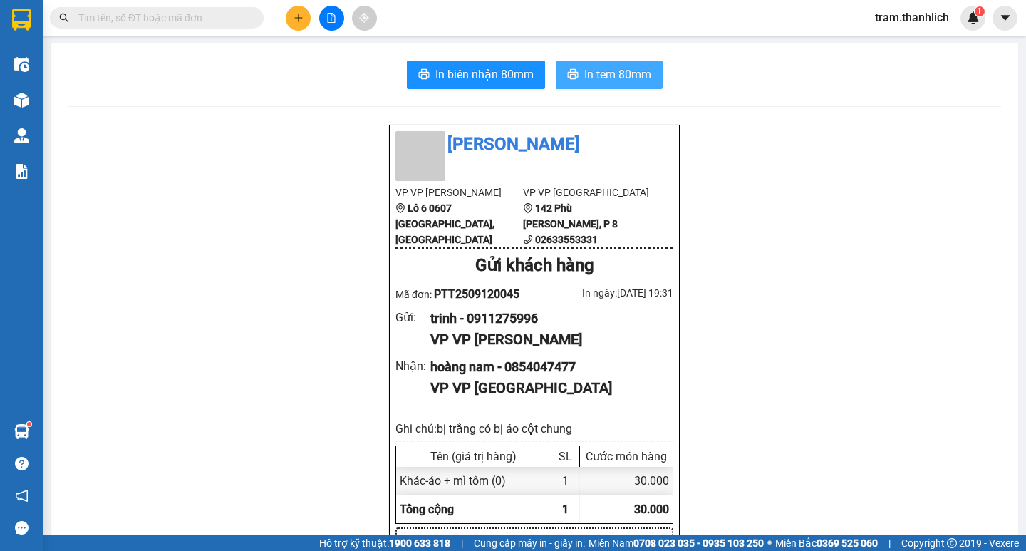
click at [587, 69] on span "In tem 80mm" at bounding box center [617, 75] width 67 height 18
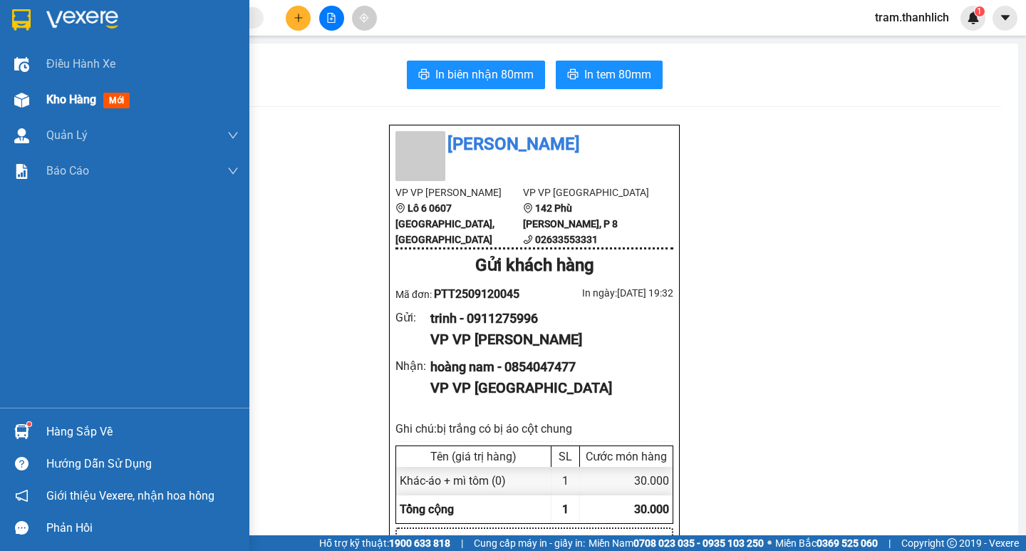
click at [32, 96] on div at bounding box center [21, 100] width 25 height 25
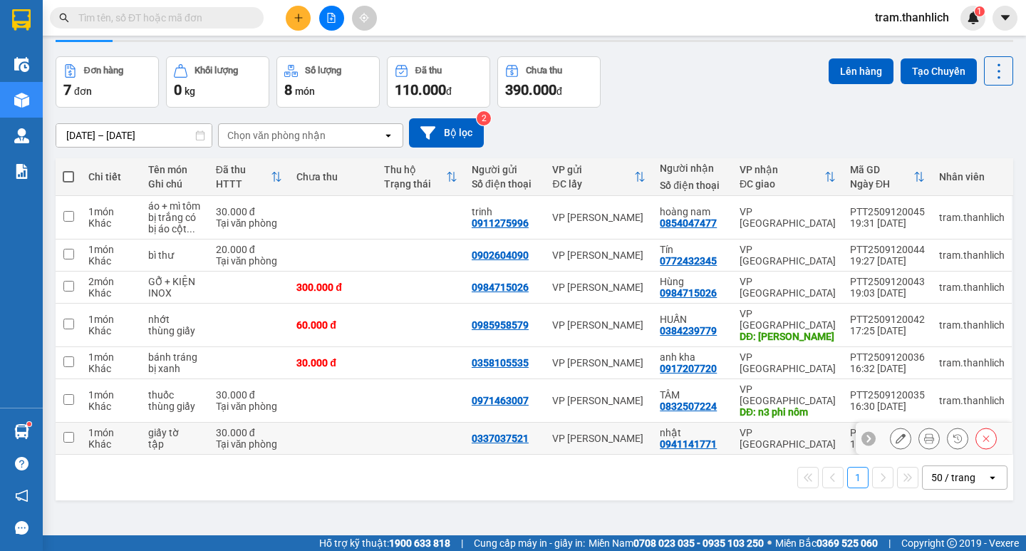
scroll to position [66, 0]
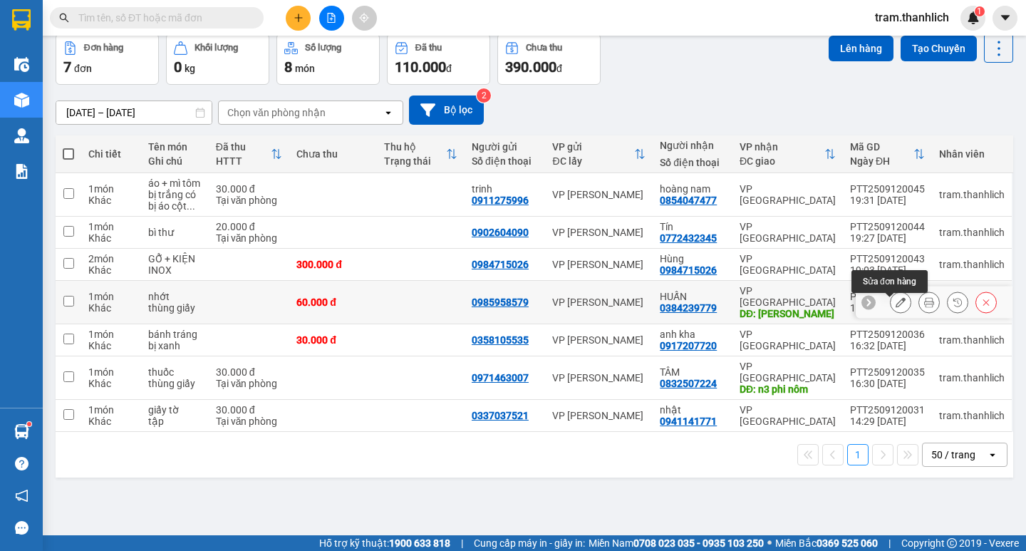
click at [896, 307] on icon at bounding box center [901, 302] width 10 height 10
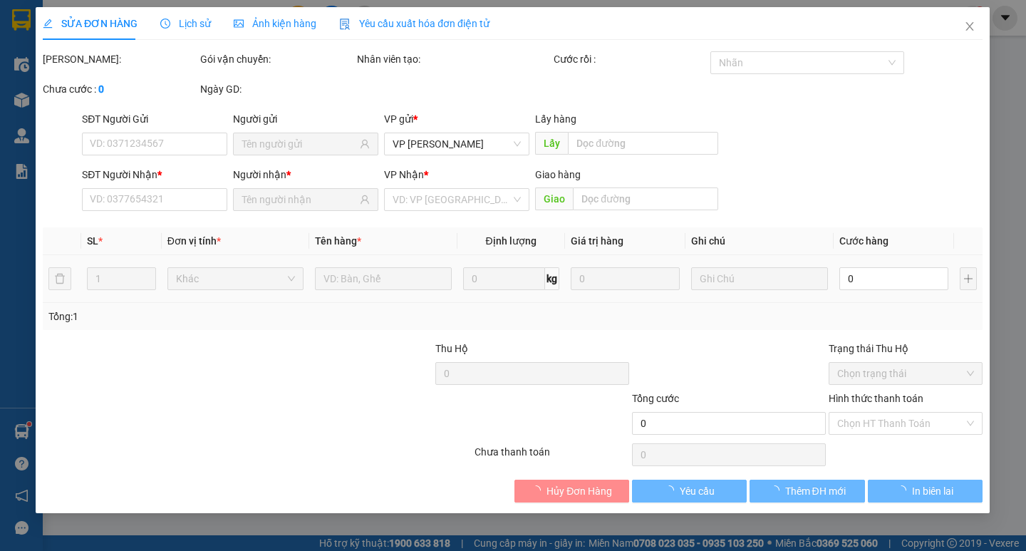
type input "0985958579"
type input "0384239779"
type input "ĐỨC TRỌNG"
type input "60.000"
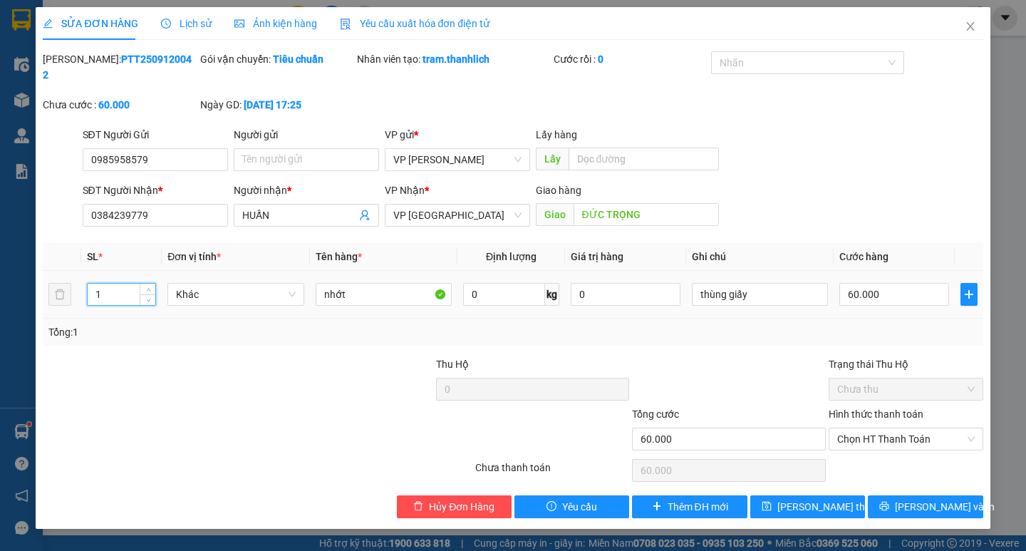
click at [115, 284] on input "1" at bounding box center [122, 294] width 68 height 21
type input "2"
click at [813, 495] on button "[PERSON_NAME] thay đổi" at bounding box center [807, 506] width 115 height 23
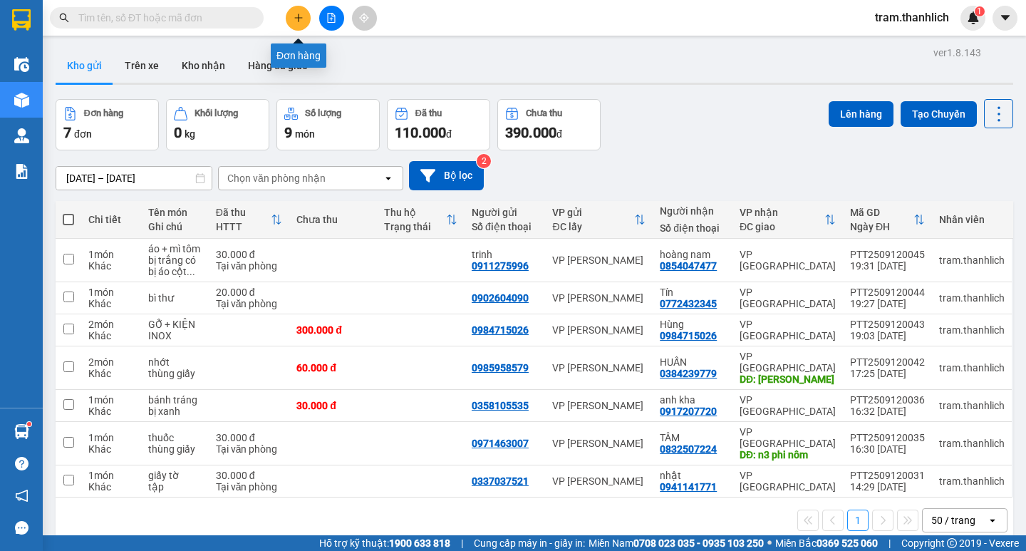
click at [303, 21] on button at bounding box center [298, 18] width 25 height 25
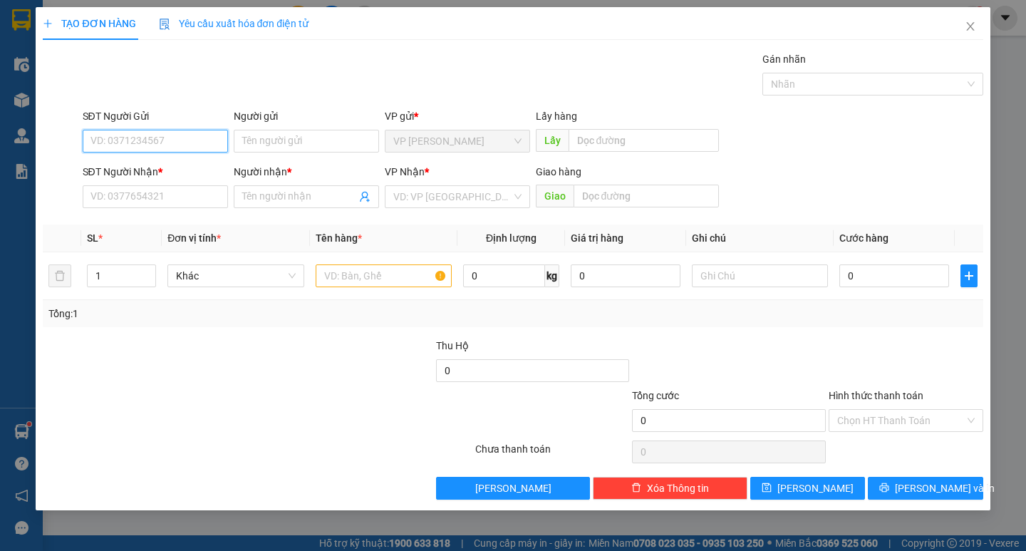
click at [147, 150] on input "SĐT Người Gửi" at bounding box center [155, 141] width 145 height 23
type input "0374433447"
click at [147, 165] on div "0374433447" at bounding box center [155, 170] width 128 height 16
type input "0937802904"
type input "viên"
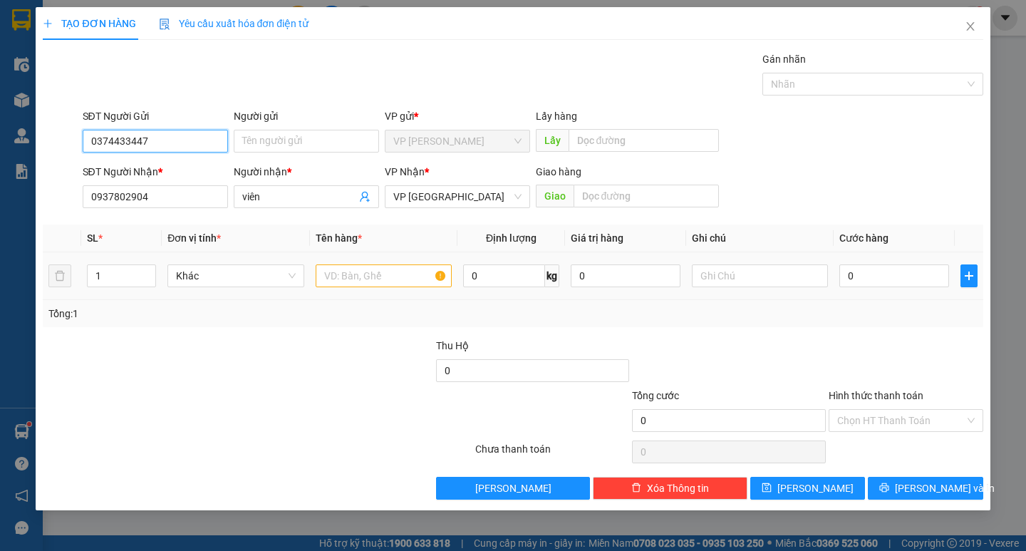
type input "0374433447"
click at [360, 278] on input "text" at bounding box center [384, 275] width 136 height 23
type input "bánh tráng"
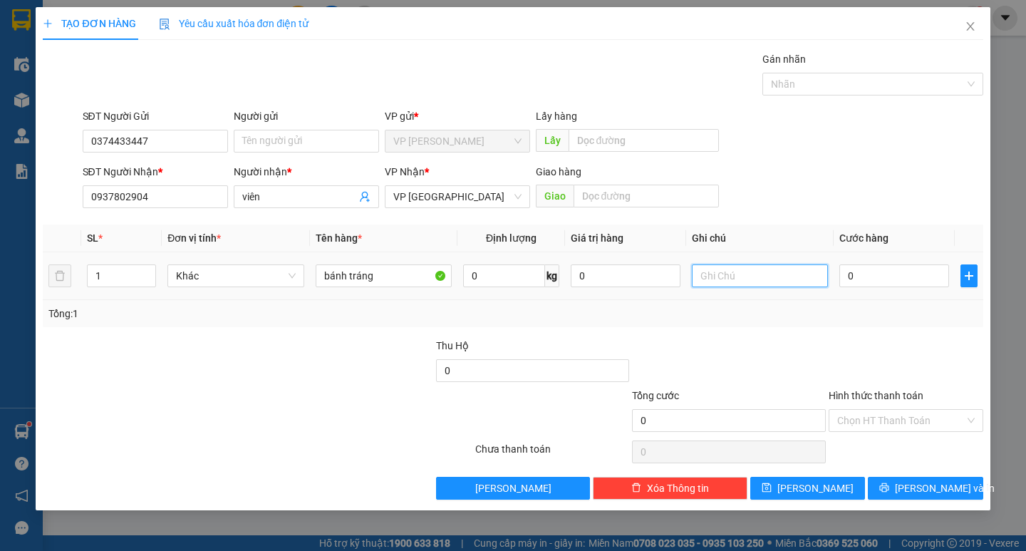
click at [777, 273] on input "text" at bounding box center [760, 275] width 136 height 23
type input "bị"
click at [872, 277] on input "0" at bounding box center [894, 275] width 110 height 23
type input "3"
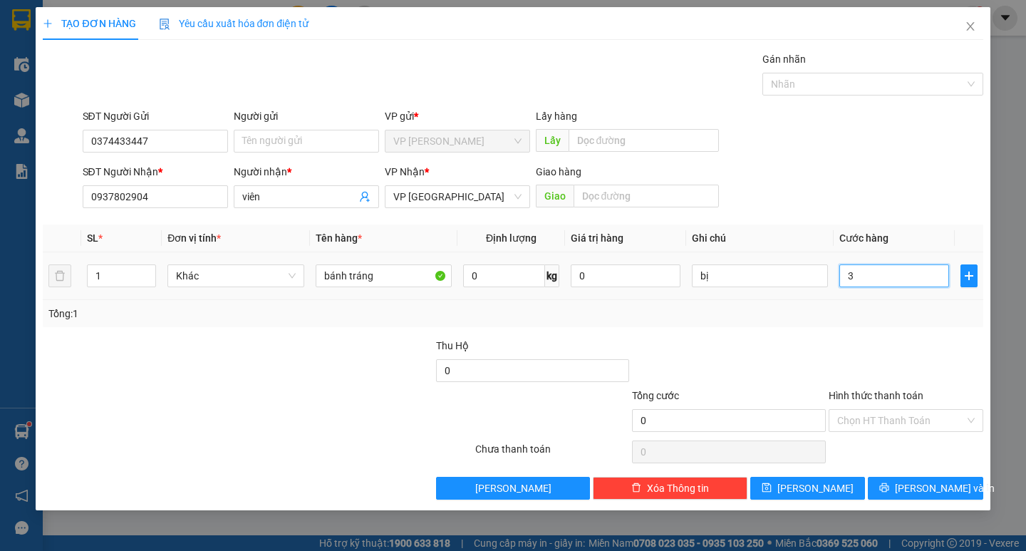
type input "3"
type input "30"
type input "300"
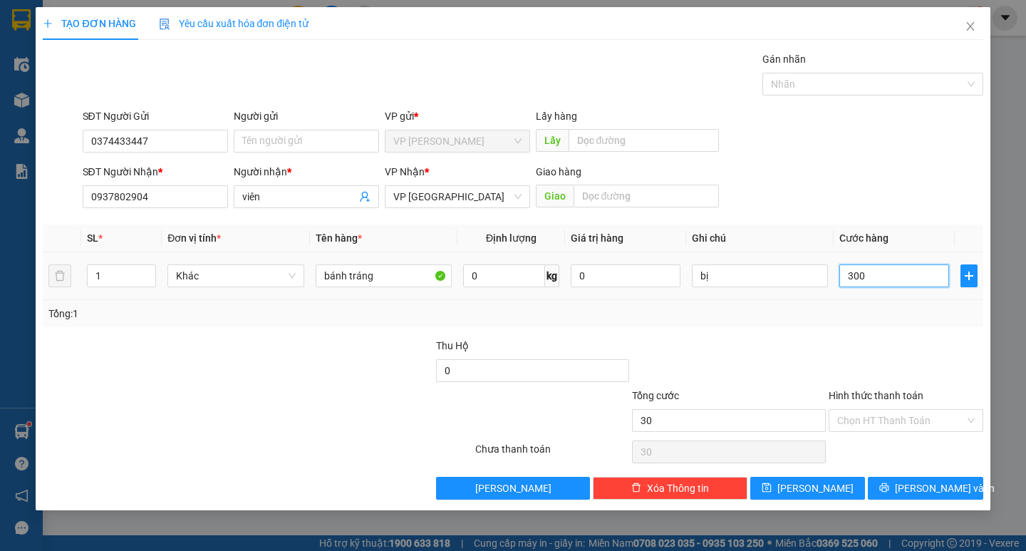
type input "300"
type input "3.000"
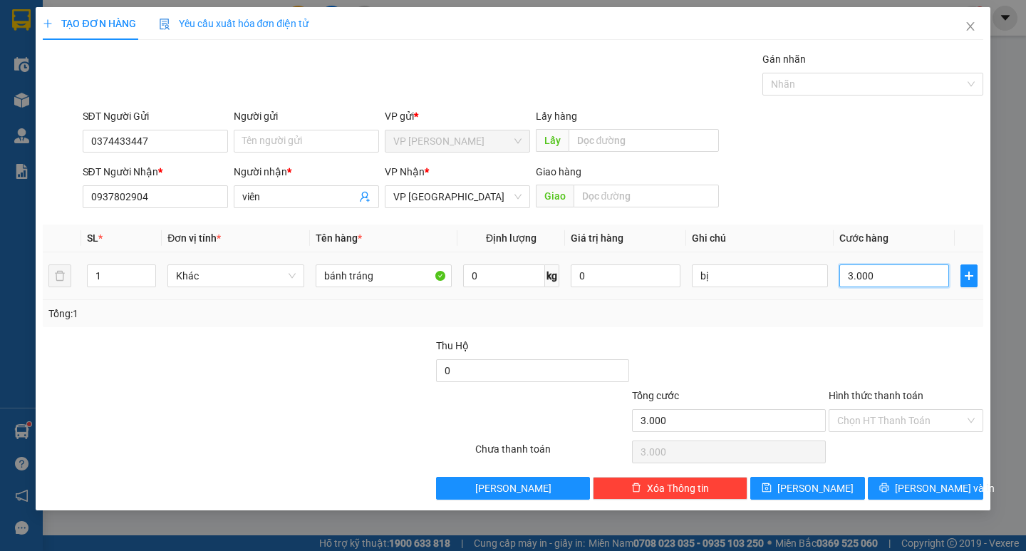
type input "30.000"
click at [914, 487] on span "[PERSON_NAME] và In" at bounding box center [945, 488] width 100 height 16
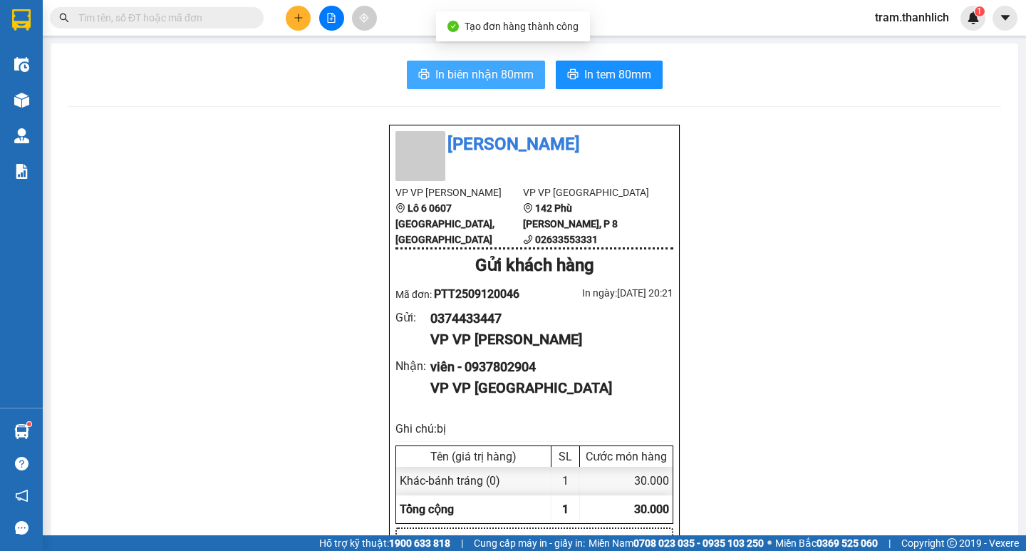
click at [497, 84] on button "In biên nhận 80mm" at bounding box center [476, 75] width 138 height 28
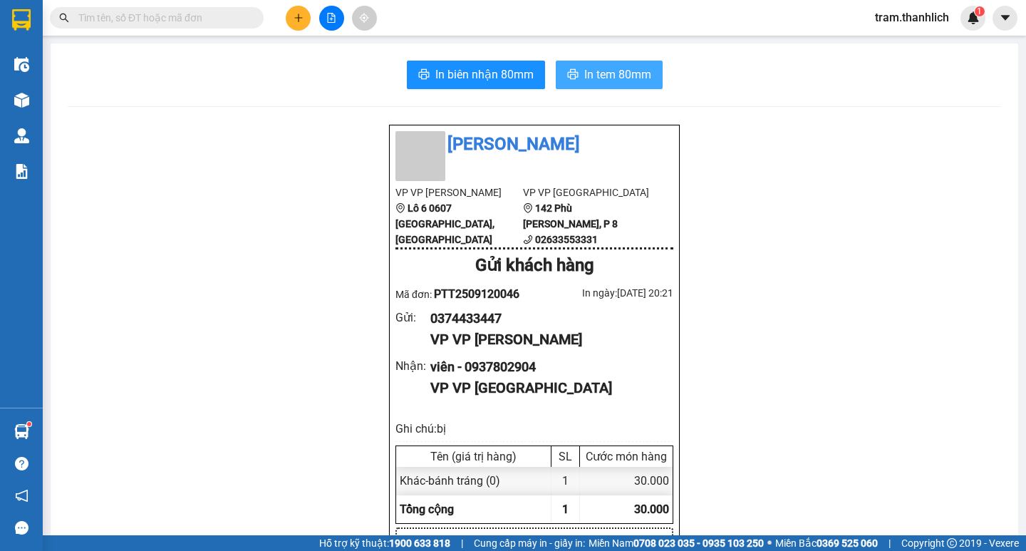
click at [616, 75] on span "In tem 80mm" at bounding box center [617, 75] width 67 height 18
